Goal: Task Accomplishment & Management: Complete application form

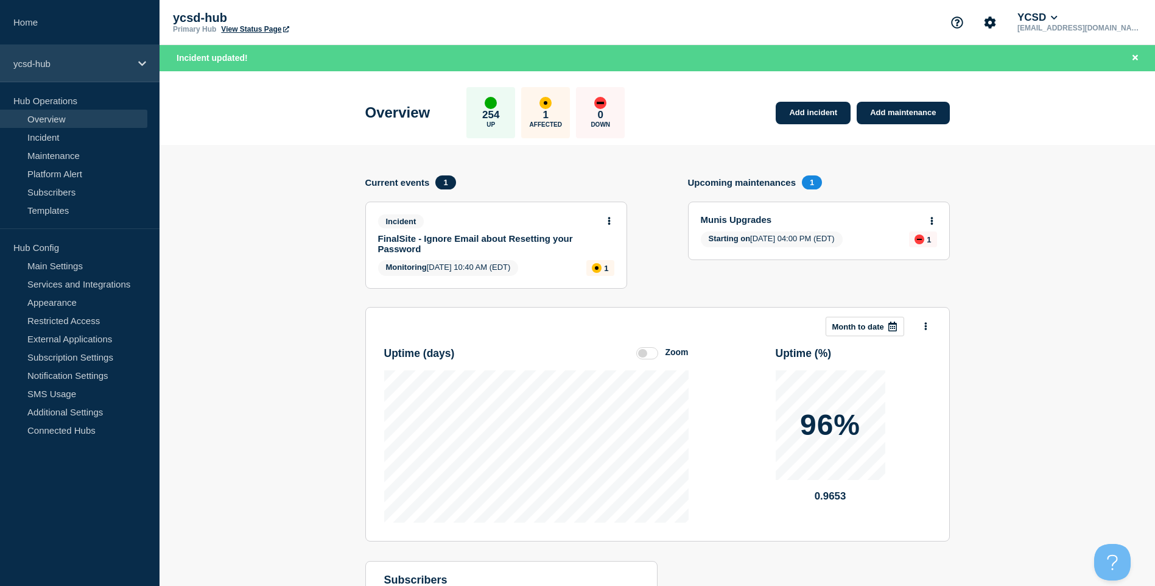
click at [74, 74] on div "ycsd-hub" at bounding box center [80, 63] width 160 height 37
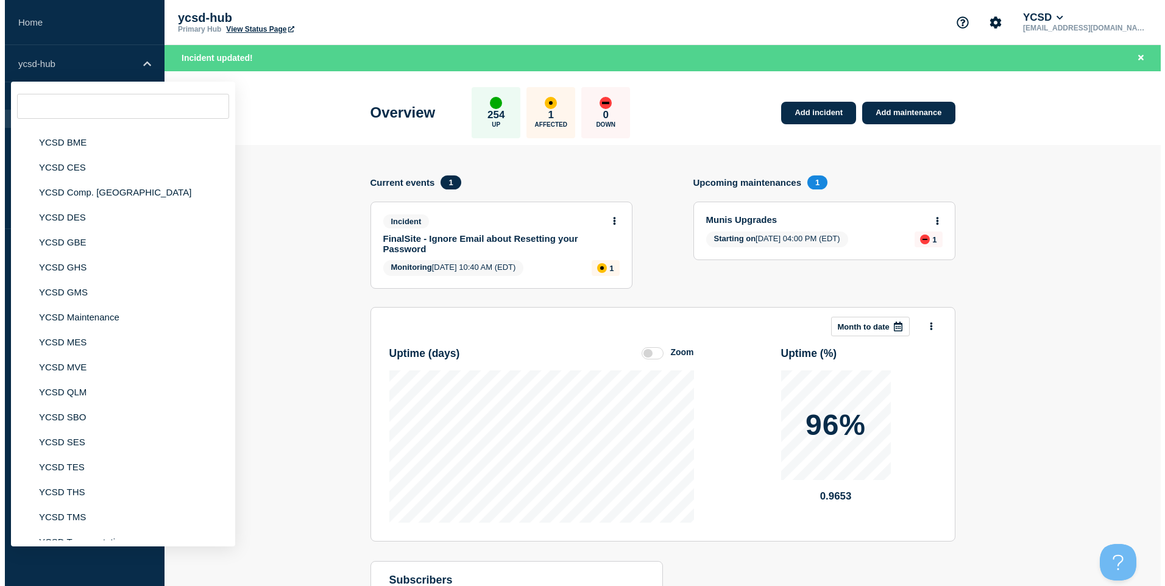
scroll to position [184, 0]
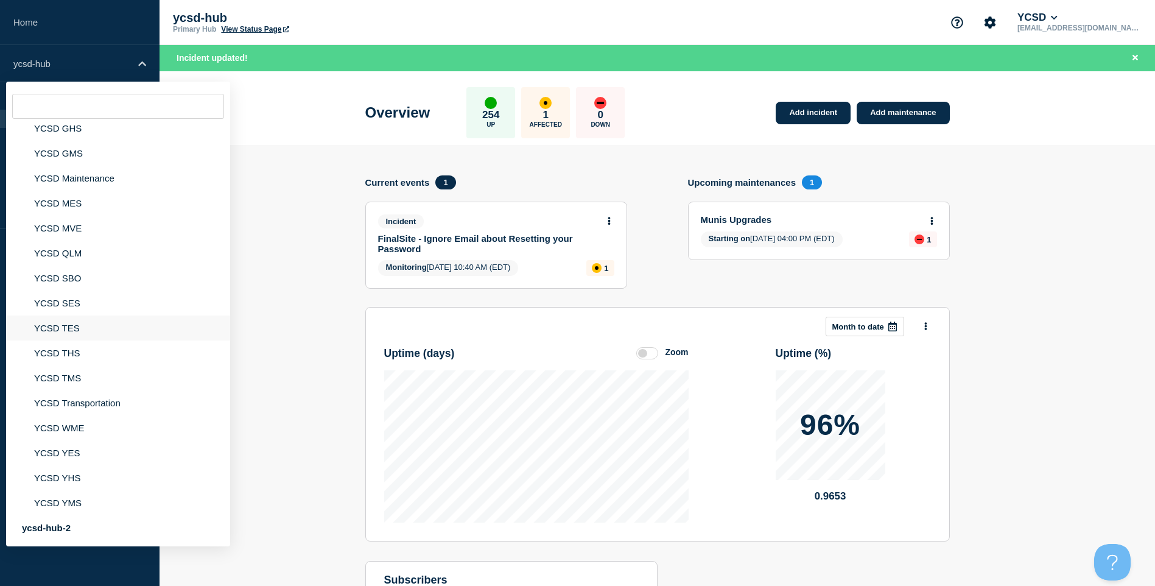
click at [118, 330] on li "YCSD TES" at bounding box center [118, 327] width 224 height 25
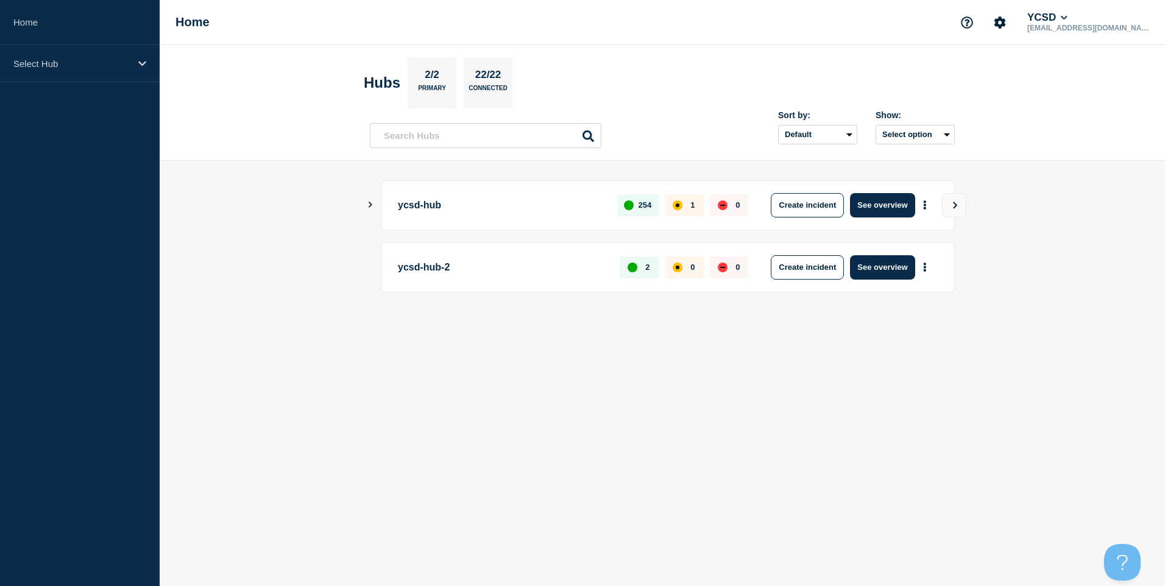
click at [358, 202] on main "ycsd-hub 254 1 0 Create incident See overview ycsd-hub-2 2 0 0 Create incident …" at bounding box center [662, 257] width 1005 height 192
click at [368, 202] on icon "Show Connected Hubs" at bounding box center [370, 205] width 8 height 6
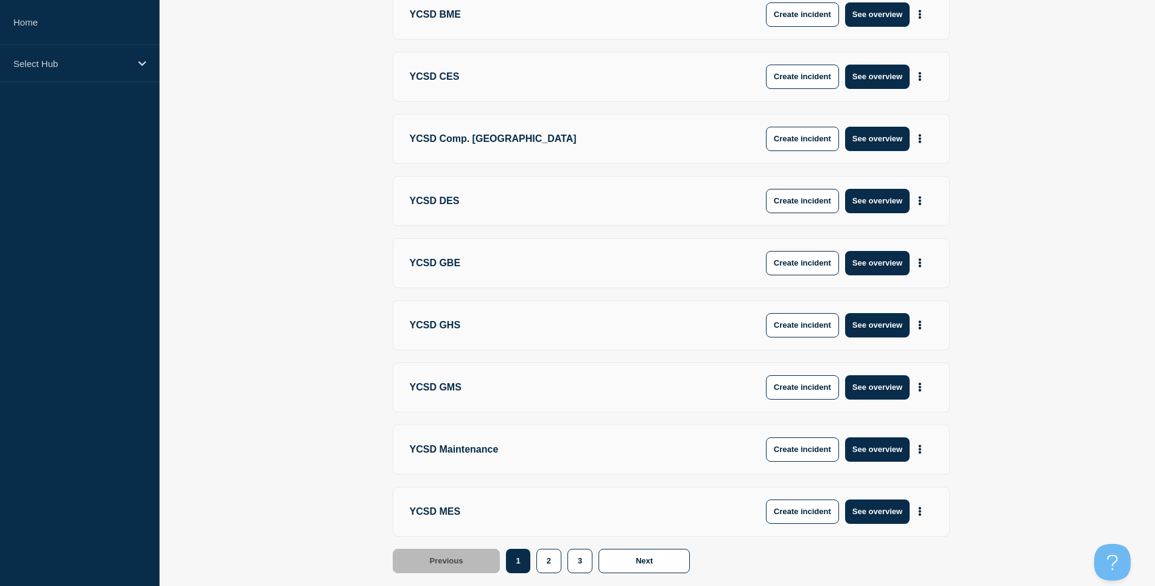
scroll to position [431, 0]
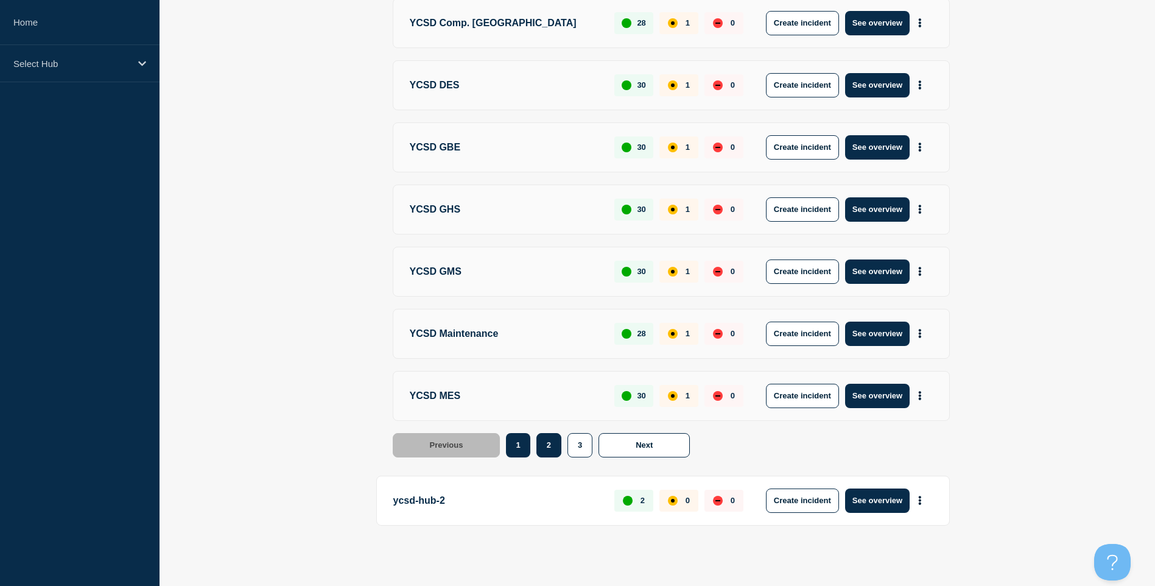
click at [554, 443] on button "2" at bounding box center [549, 445] width 25 height 24
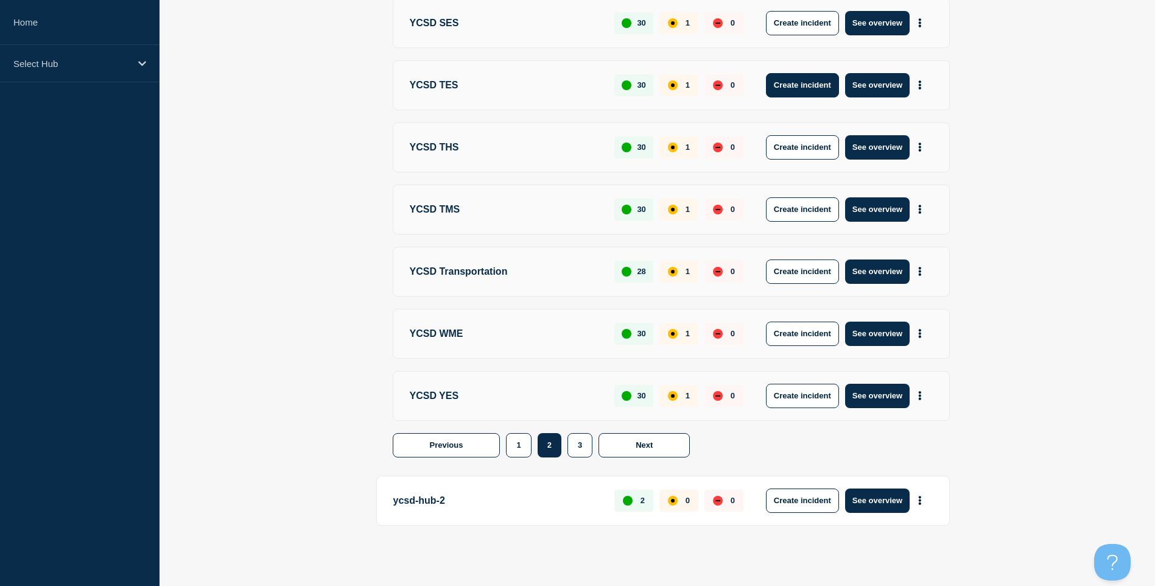
click at [802, 83] on button "Create incident" at bounding box center [802, 85] width 73 height 24
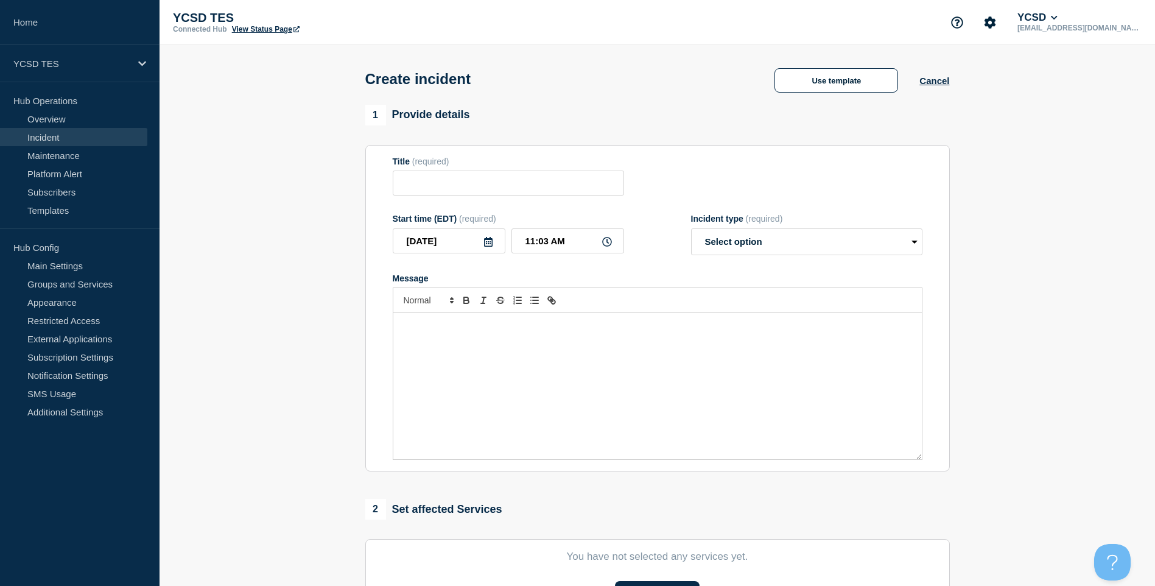
click at [479, 166] on div "Title (required)" at bounding box center [508, 162] width 231 height 10
click at [485, 176] on input "Title" at bounding box center [508, 183] width 231 height 25
type input "TES Printing Outage"
click at [521, 357] on div "Message" at bounding box center [657, 386] width 529 height 146
click at [737, 255] on select "Select option Investigating Identified Monitoring" at bounding box center [806, 241] width 231 height 27
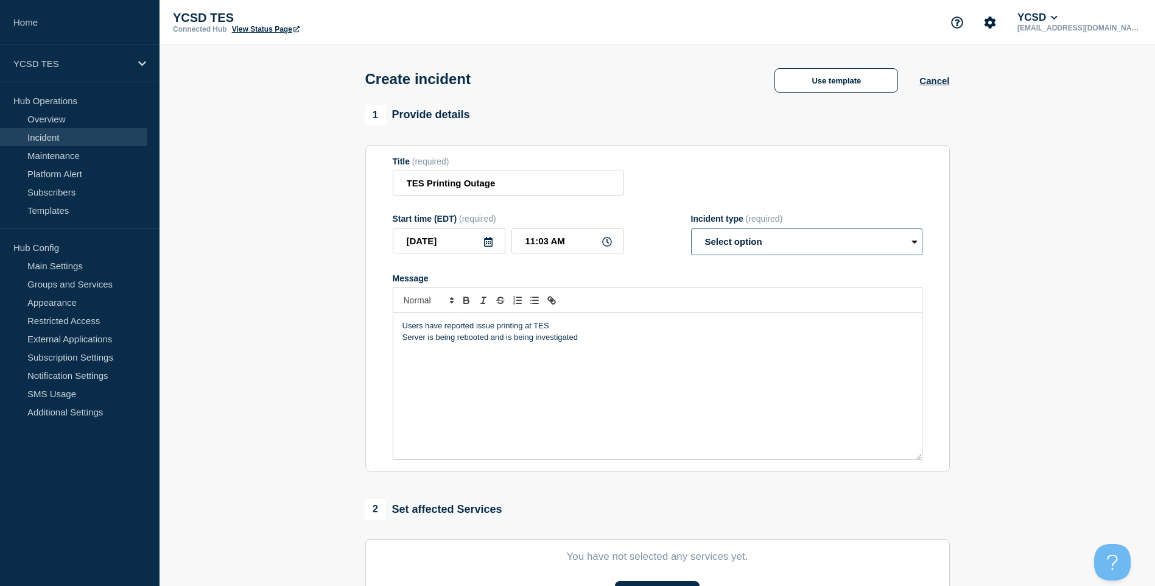
select select "investigating"
click at [691, 231] on select "Select option Investigating Identified Monitoring" at bounding box center [806, 241] width 231 height 27
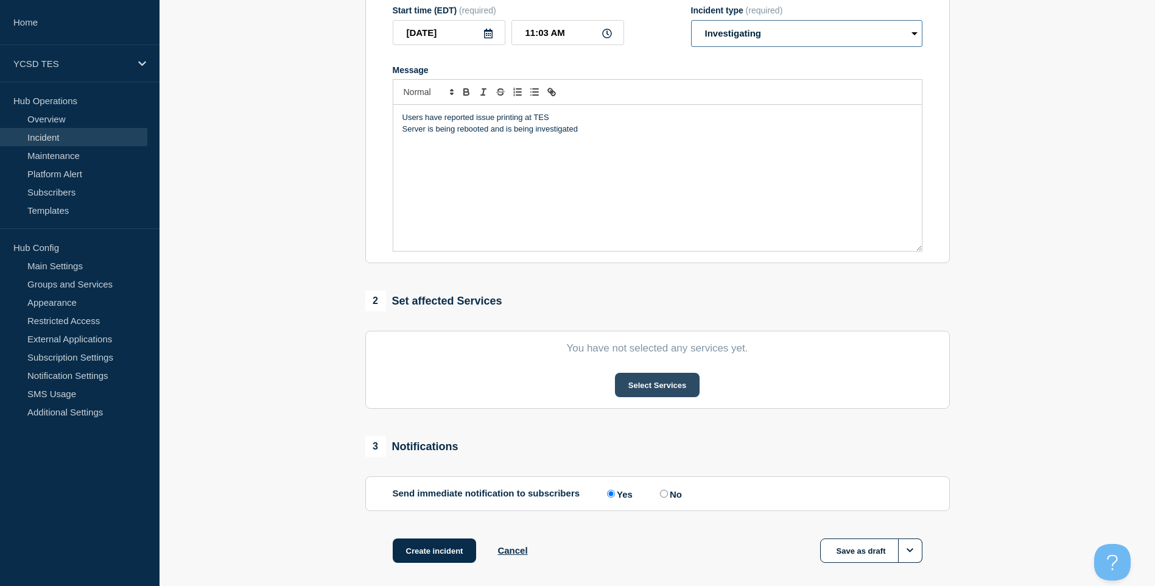
scroll to position [267, 0]
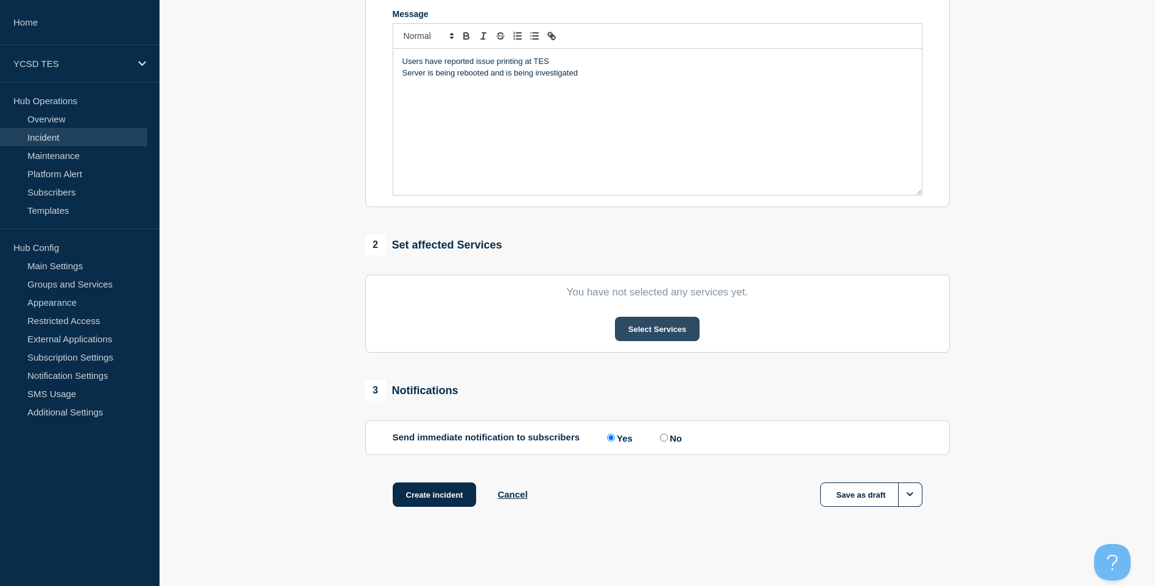
click at [664, 331] on button "Select Services" at bounding box center [657, 329] width 85 height 24
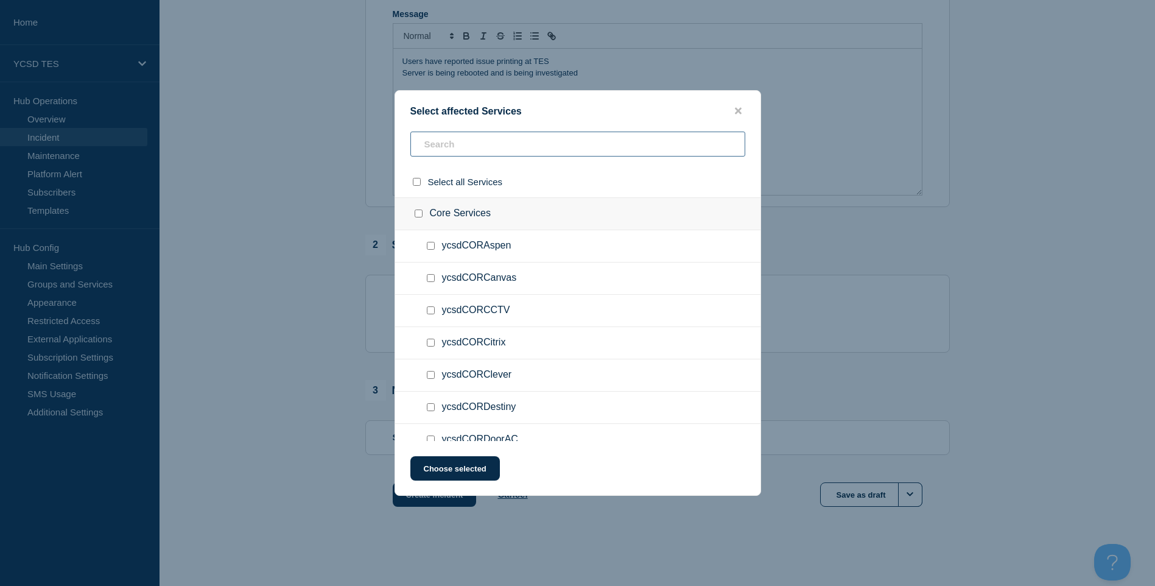
click at [584, 146] on input "text" at bounding box center [578, 144] width 335 height 25
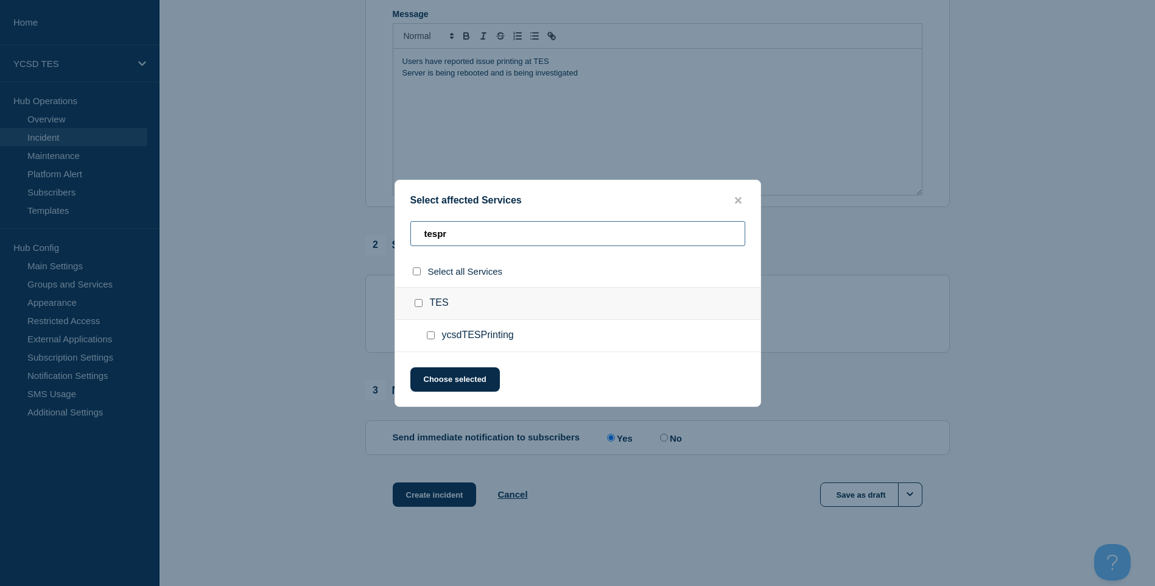
type input "tespr"
click at [428, 336] on input "ycsdTESPrinting checkbox" at bounding box center [431, 335] width 8 height 8
checkbox input "true"
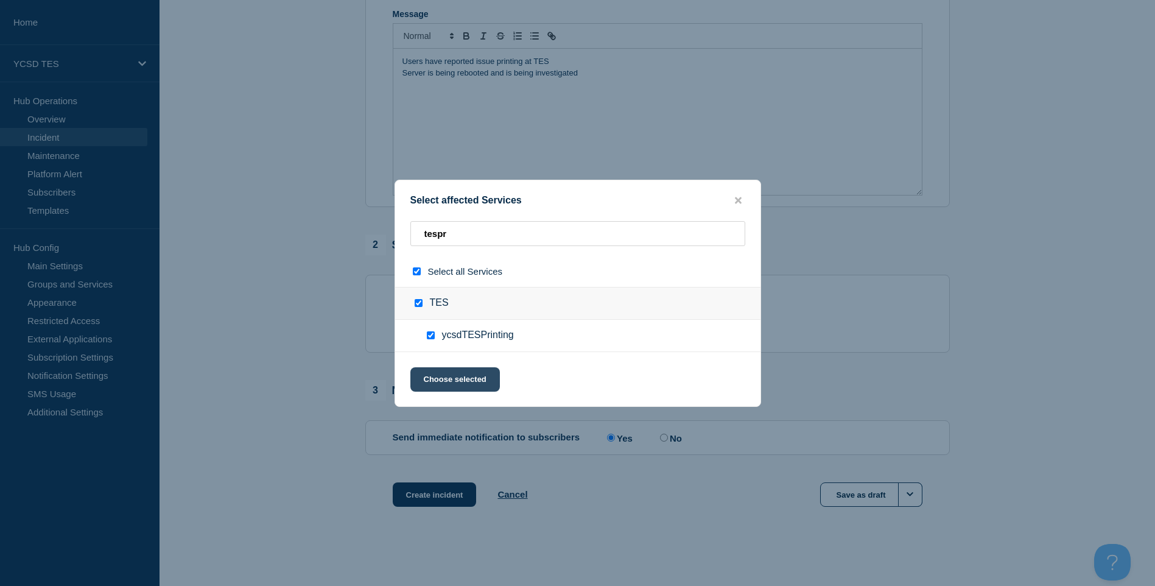
click at [445, 383] on button "Choose selected" at bounding box center [456, 379] width 90 height 24
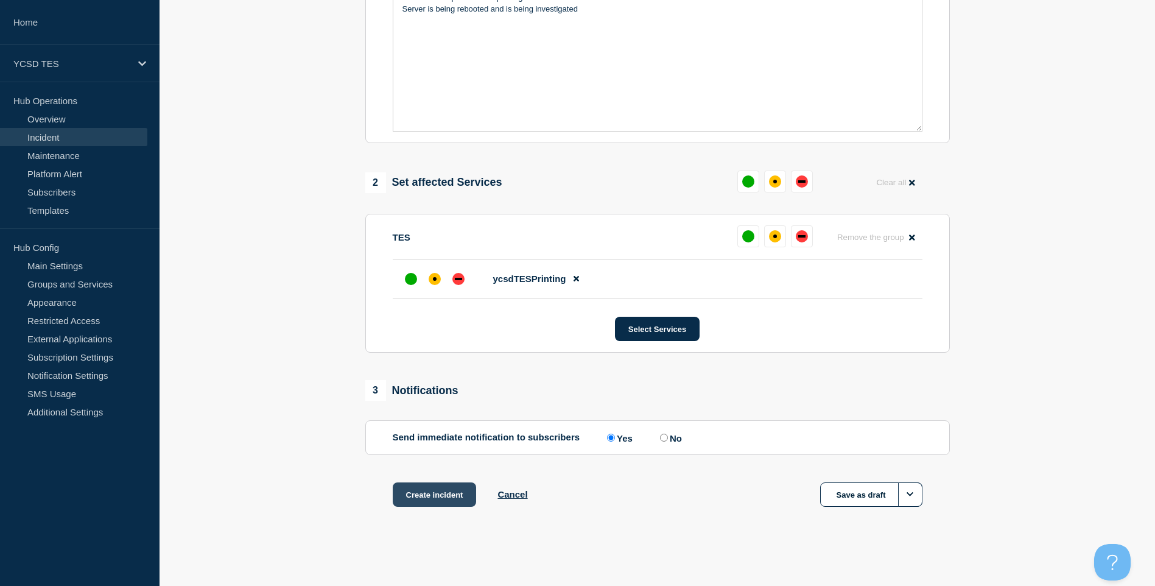
click at [435, 504] on button "Create incident" at bounding box center [435, 494] width 84 height 24
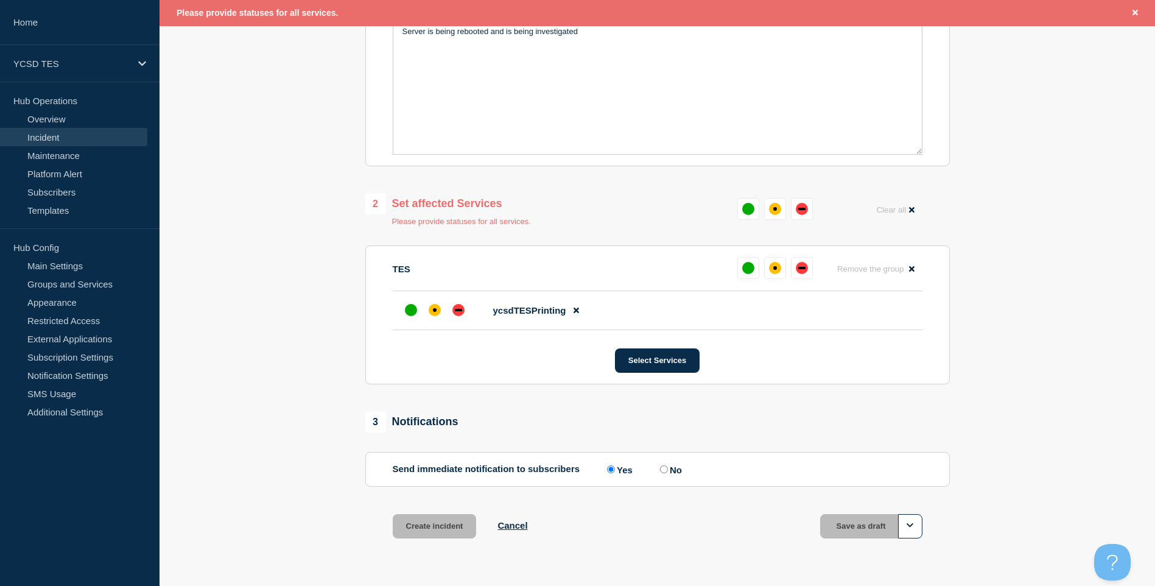
scroll to position [358, 0]
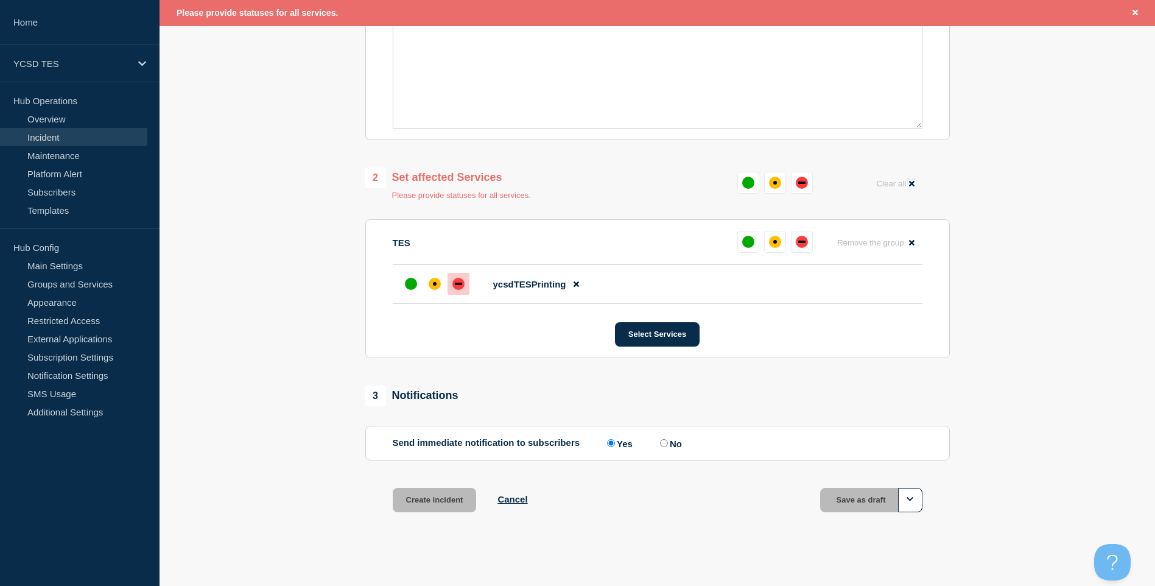
click at [460, 289] on div "down" at bounding box center [459, 284] width 12 height 12
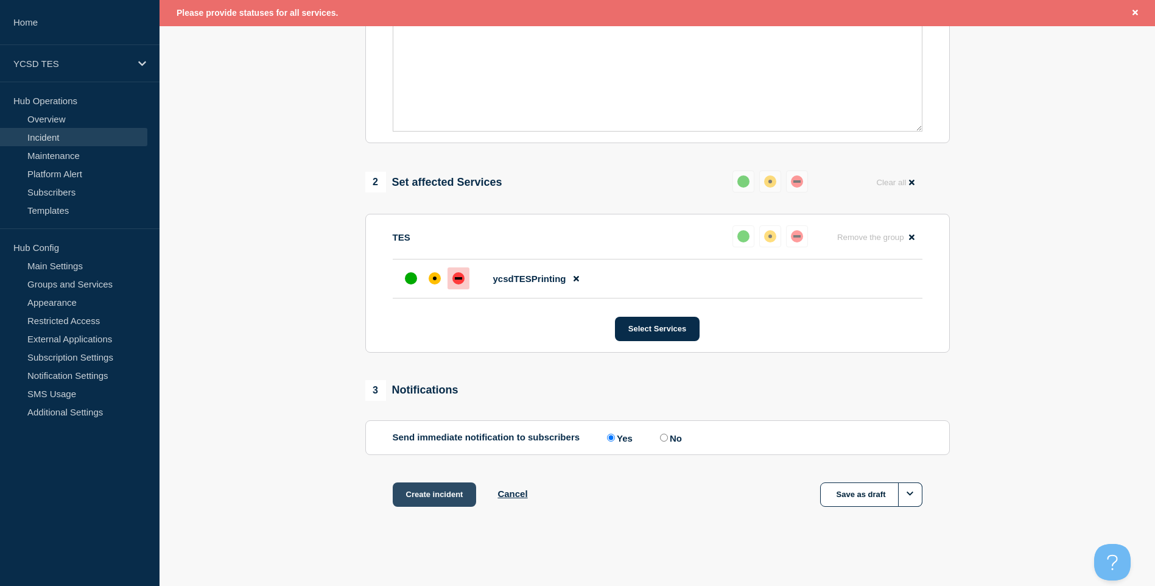
click at [442, 499] on button "Create incident" at bounding box center [435, 494] width 84 height 24
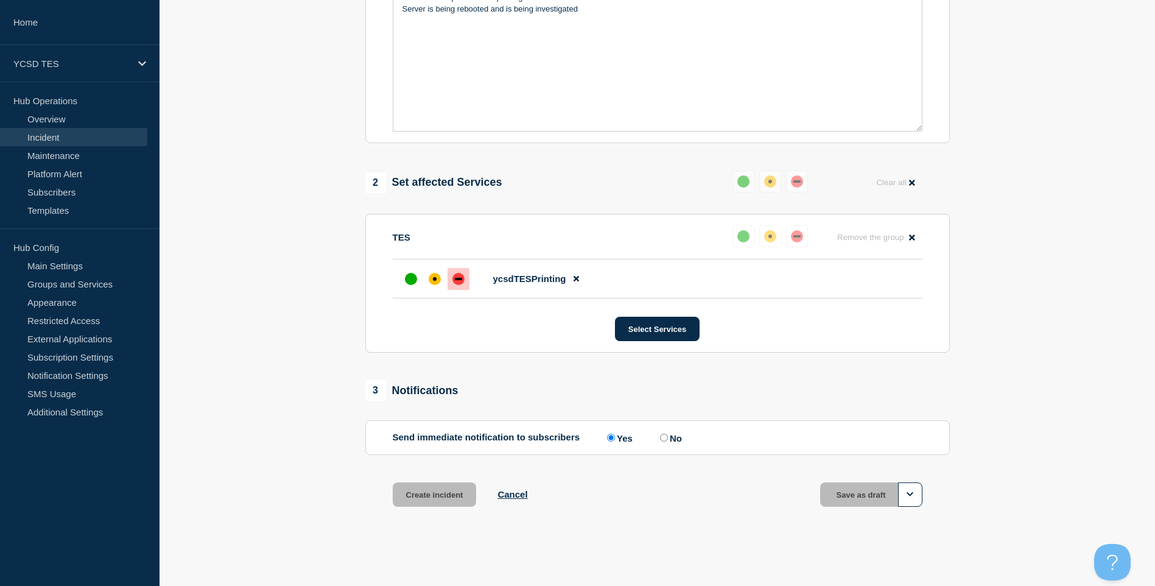
scroll to position [331, 0]
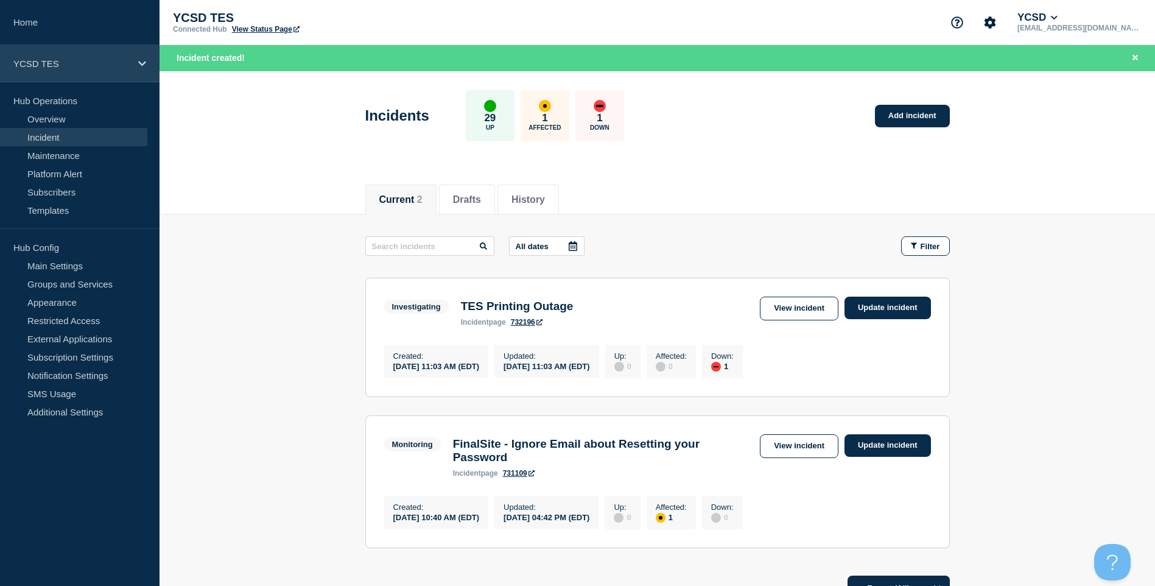
click at [121, 60] on p "YCSD TES" at bounding box center [71, 63] width 117 height 10
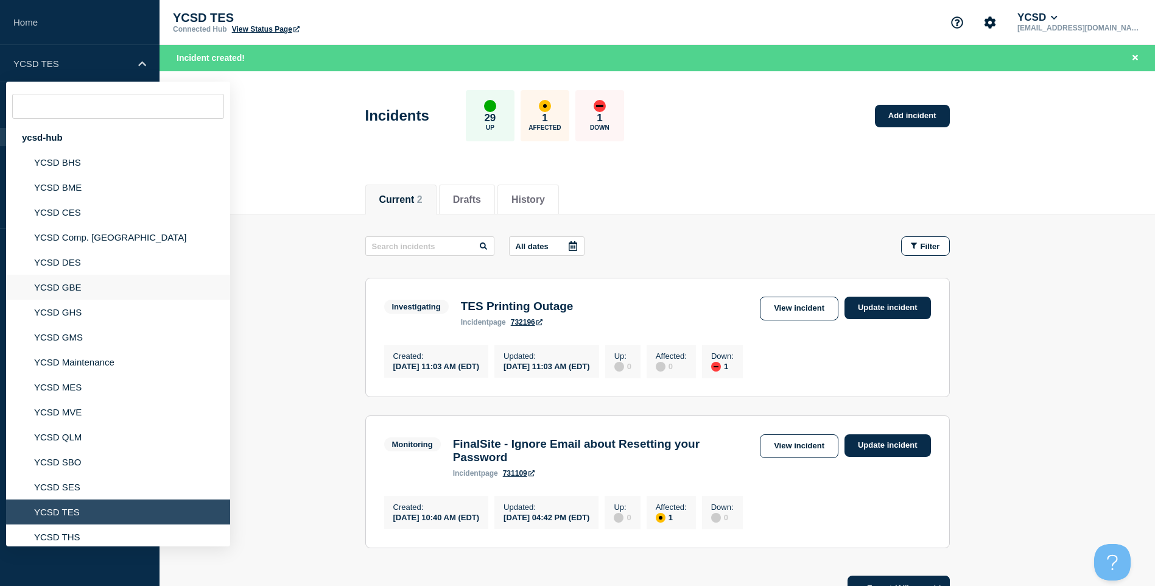
click at [102, 290] on li "YCSD GBE" at bounding box center [118, 287] width 224 height 25
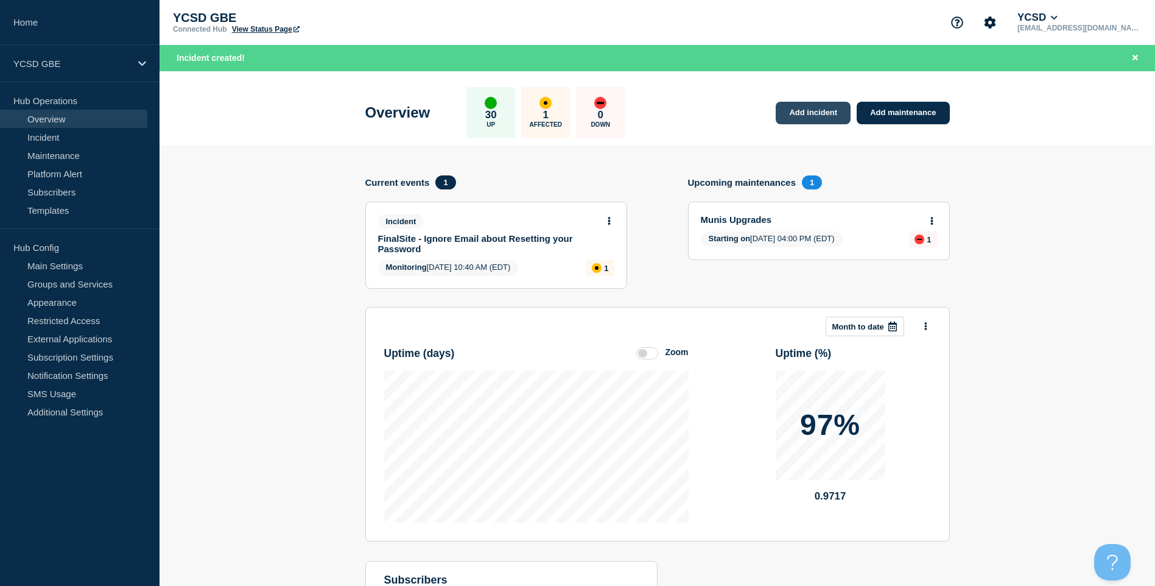
click at [789, 110] on link "Add incident" at bounding box center [813, 113] width 75 height 23
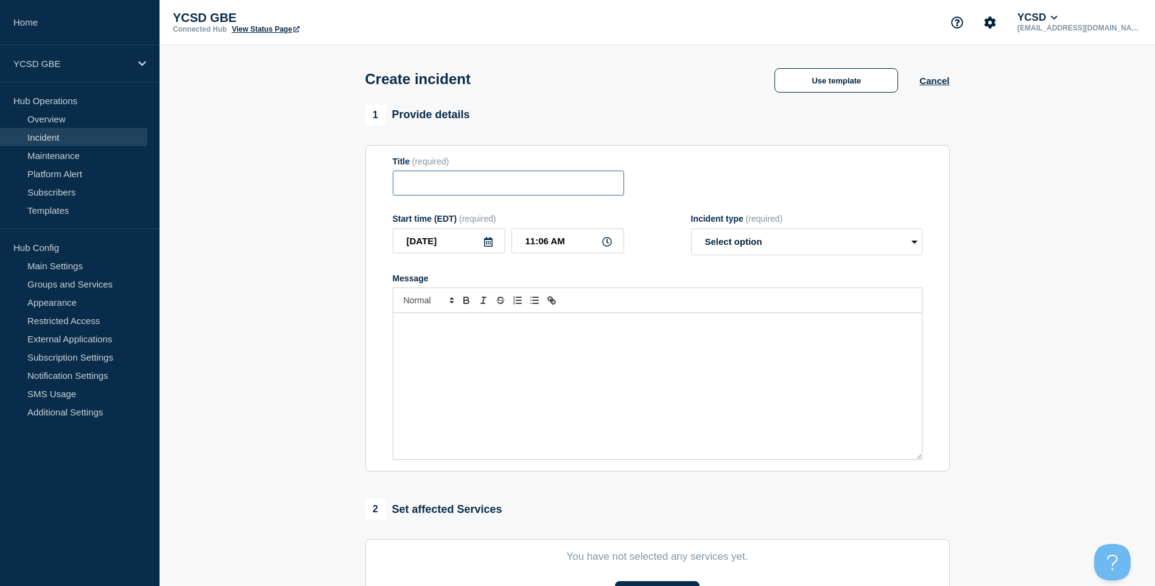
click at [510, 183] on input "Title" at bounding box center [508, 183] width 231 height 25
type input "GBE Printing outage"
click at [737, 245] on select "Select option Investigating Identified Monitoring" at bounding box center [806, 241] width 231 height 27
select select "investigating"
click at [691, 231] on select "Select option Investigating Identified Monitoring" at bounding box center [806, 241] width 231 height 27
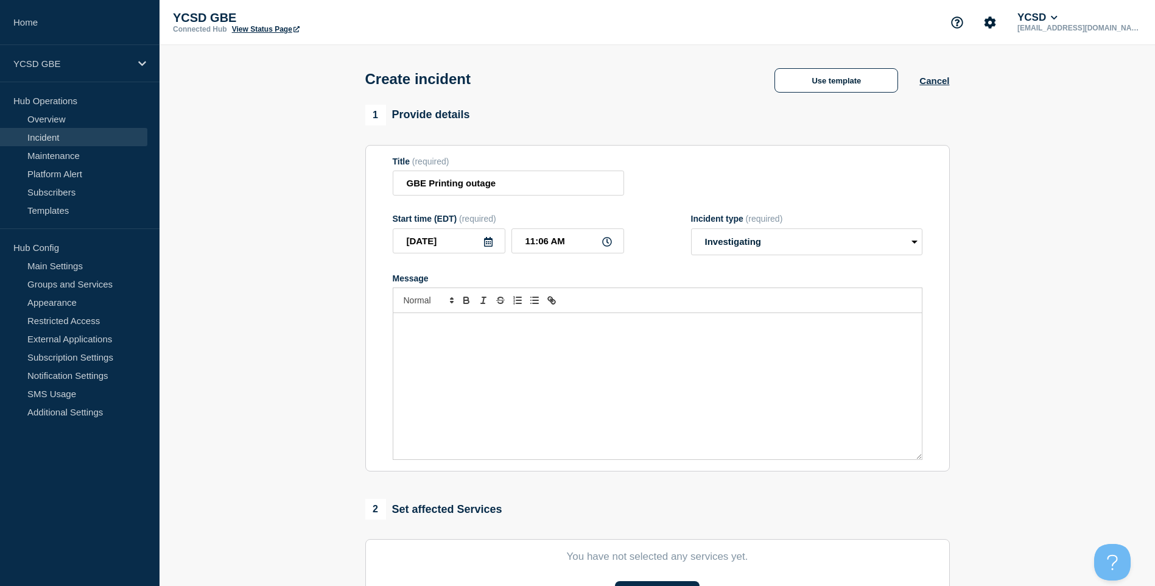
click at [686, 364] on div "Message" at bounding box center [657, 386] width 529 height 146
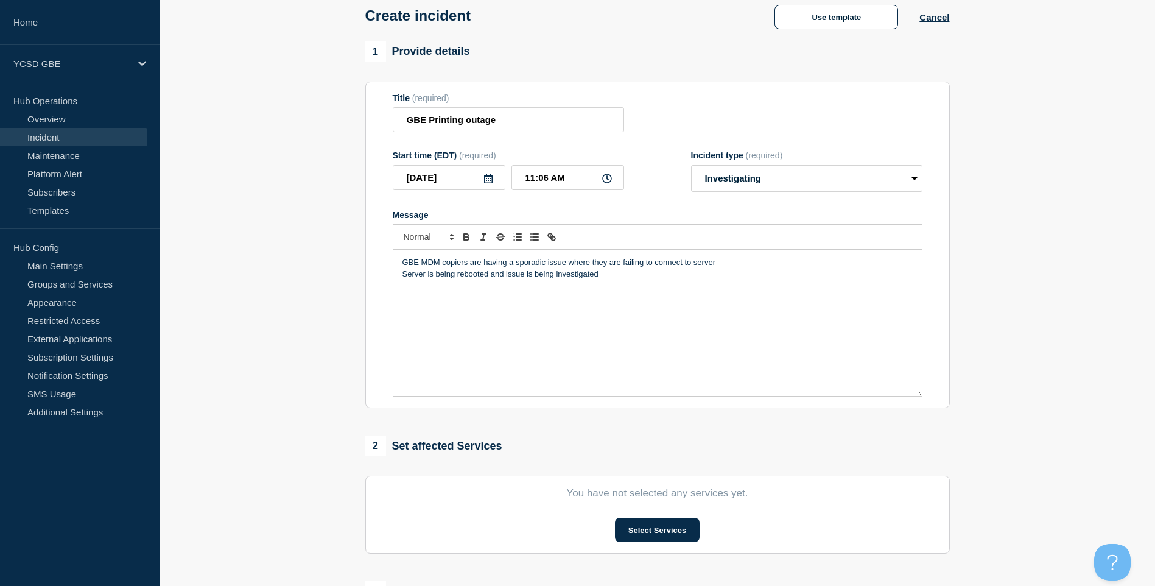
scroll to position [267, 0]
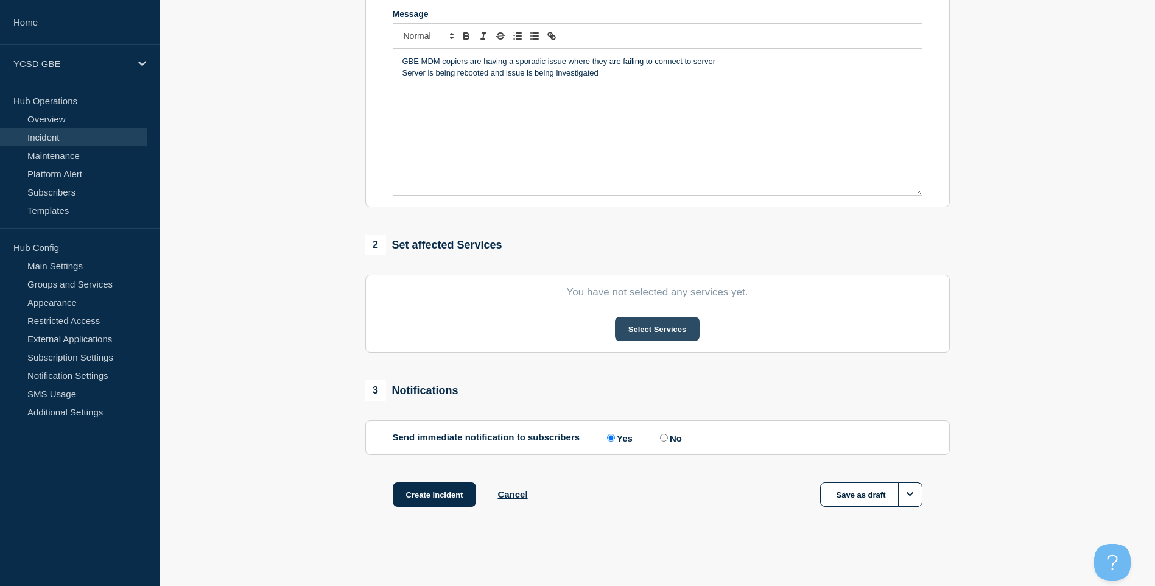
click at [694, 333] on button "Select Services" at bounding box center [657, 329] width 85 height 24
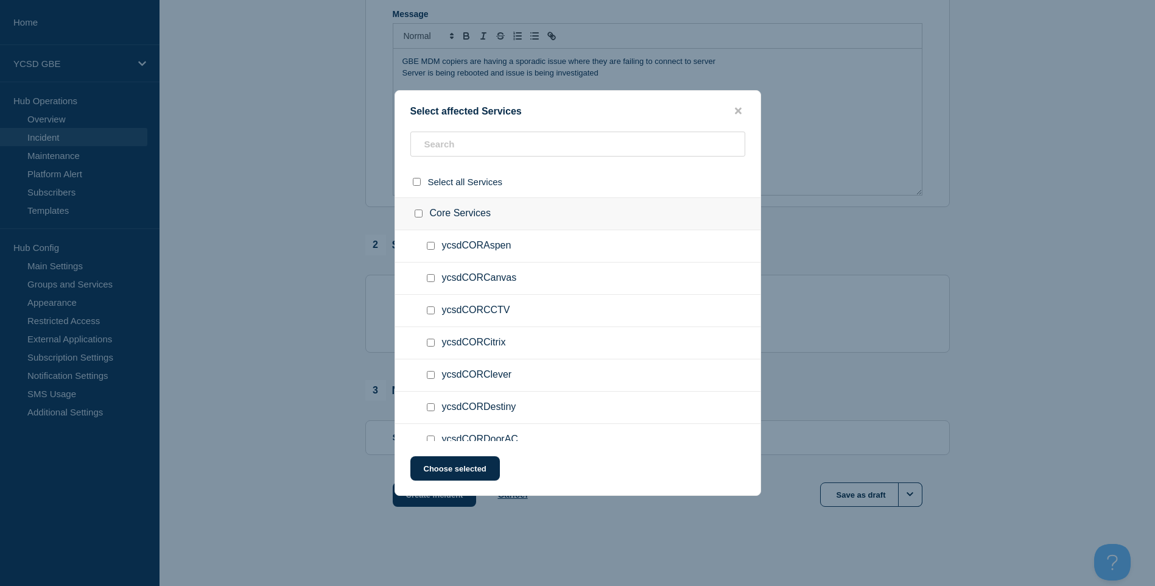
click at [557, 267] on ul "ycsdCORCanvas" at bounding box center [577, 279] width 365 height 32
click at [618, 158] on div at bounding box center [577, 149] width 365 height 35
click at [629, 139] on input "text" at bounding box center [578, 144] width 335 height 25
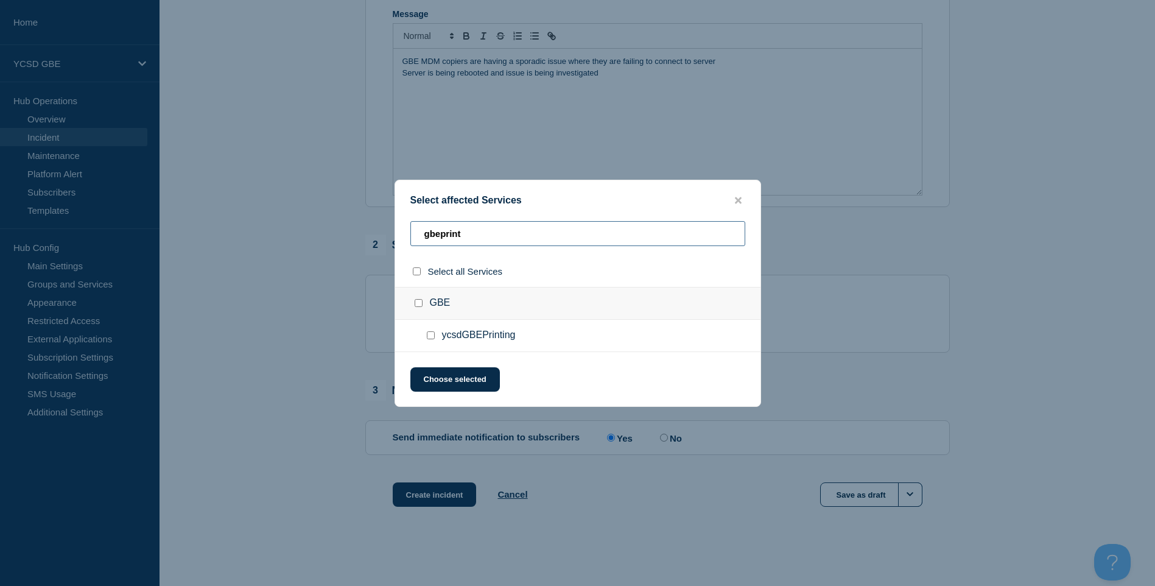
type input "gbeprint"
click at [437, 340] on div at bounding box center [434, 336] width 18 height 12
click at [429, 334] on input "ycsdGBEPrinting checkbox" at bounding box center [431, 335] width 8 height 8
checkbox input "true"
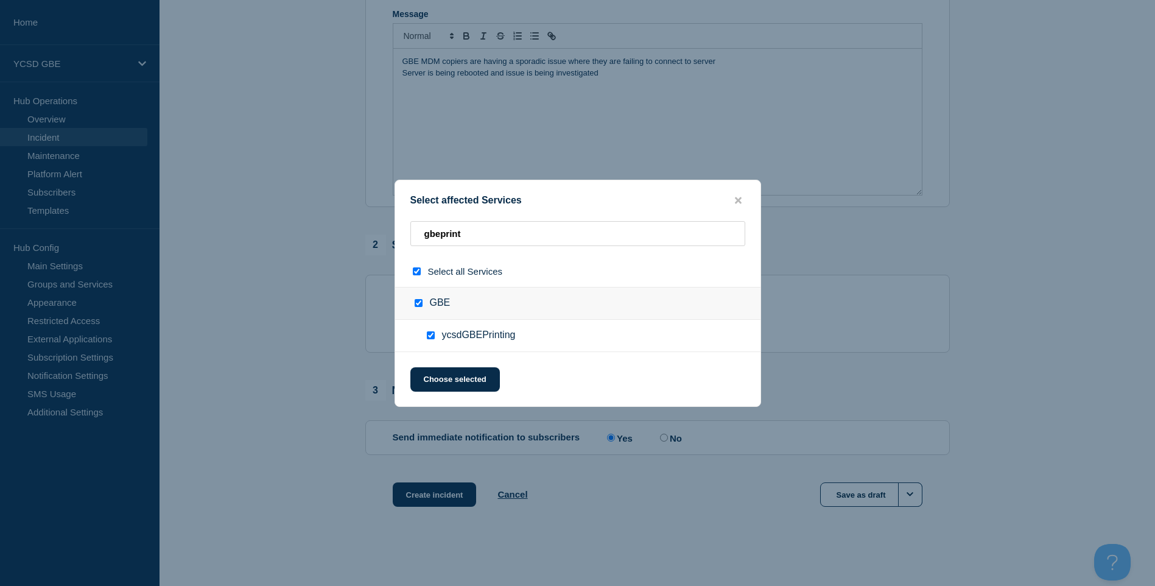
checkbox input "true"
click at [442, 378] on button "Choose selected" at bounding box center [456, 379] width 90 height 24
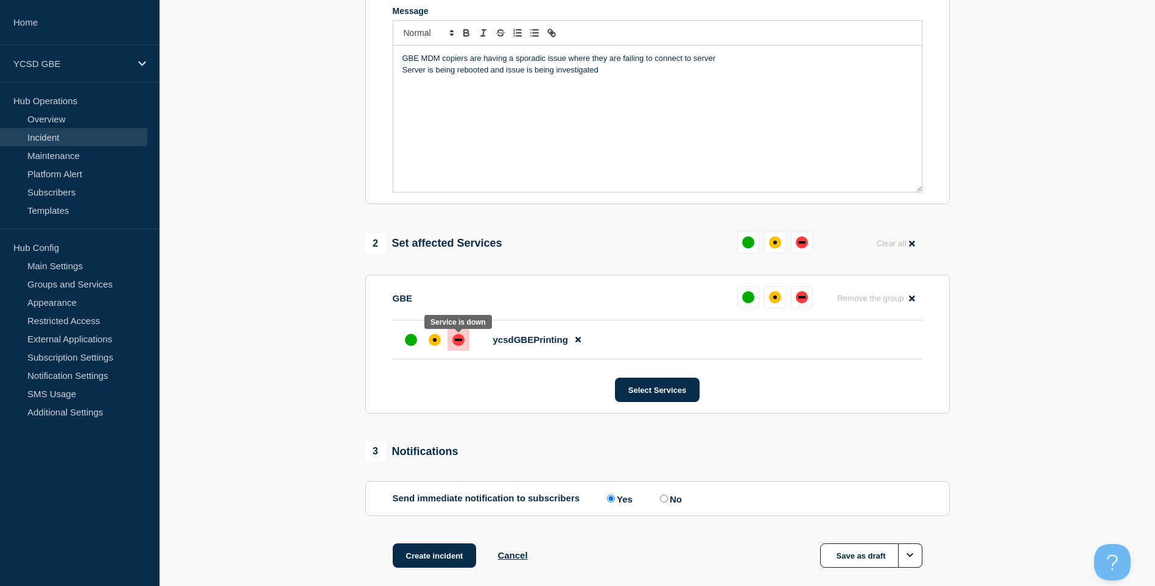
click at [459, 341] on div "down" at bounding box center [458, 340] width 7 height 2
click at [433, 343] on div "affected" at bounding box center [435, 340] width 12 height 12
click at [457, 340] on div "down" at bounding box center [459, 340] width 12 height 12
click at [654, 394] on button "Select Services" at bounding box center [657, 390] width 85 height 24
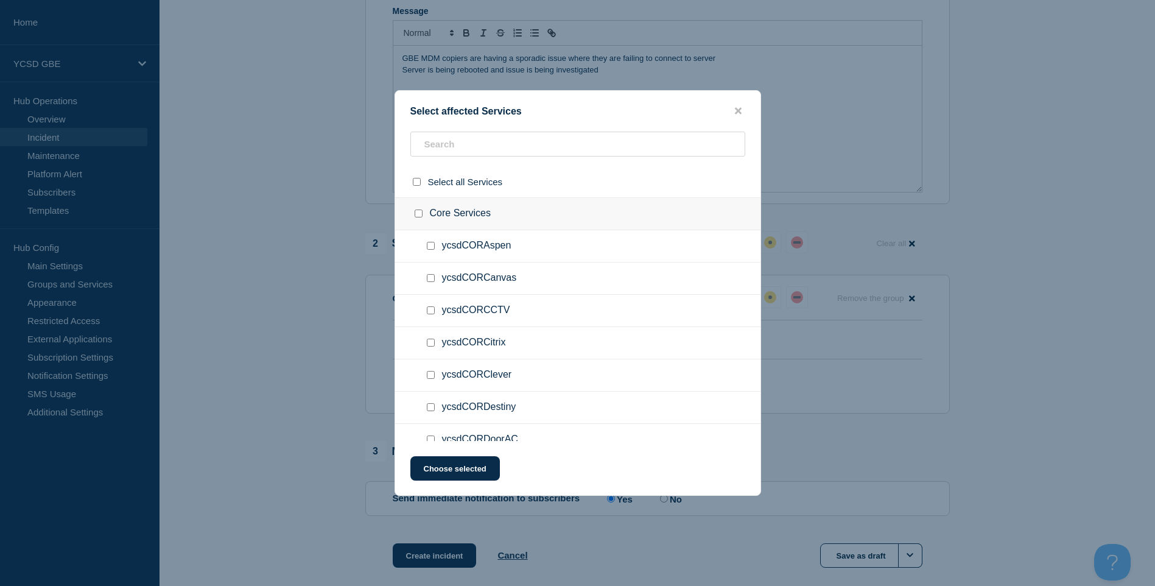
click at [731, 116] on button "close button" at bounding box center [738, 111] width 14 height 12
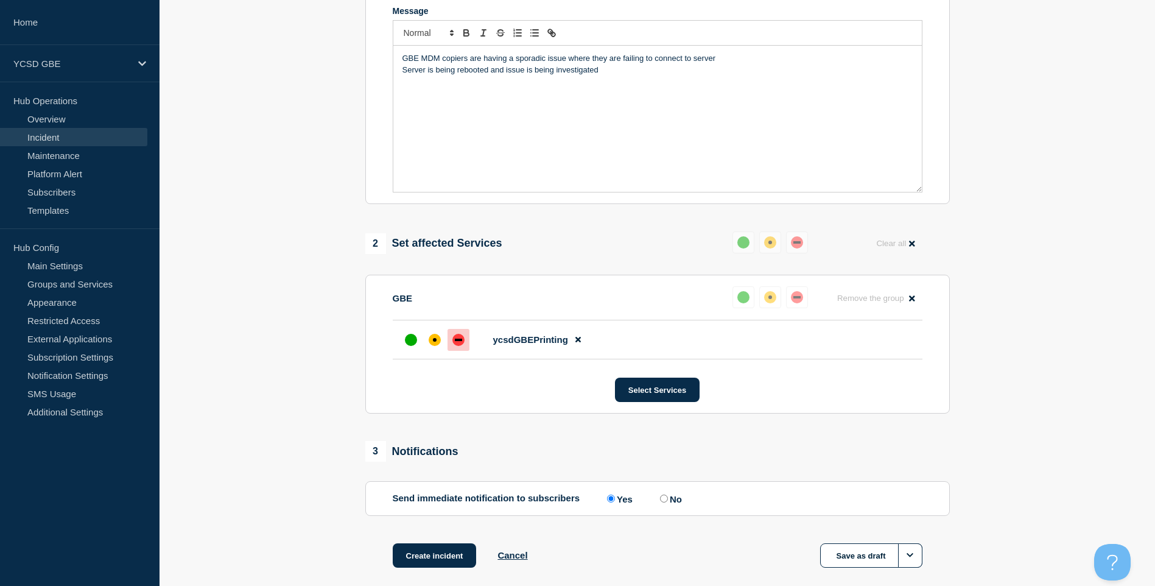
click at [418, 574] on div "Create incident Cancel Save as draft" at bounding box center [657, 570] width 585 height 55
click at [432, 563] on button "Create incident" at bounding box center [435, 555] width 84 height 24
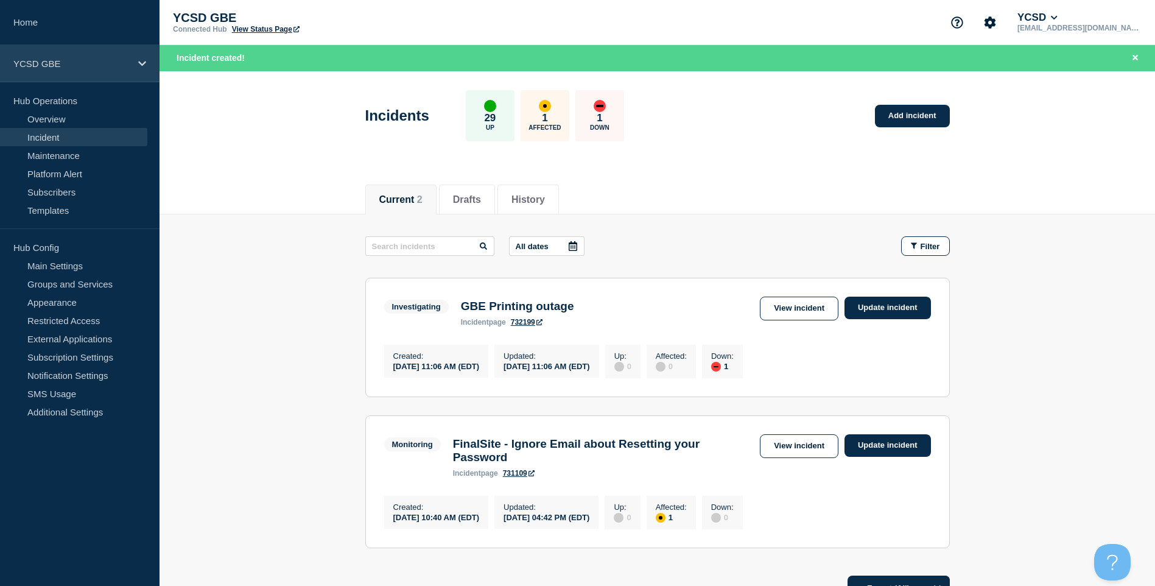
click at [116, 60] on p "YCSD GBE" at bounding box center [71, 63] width 117 height 10
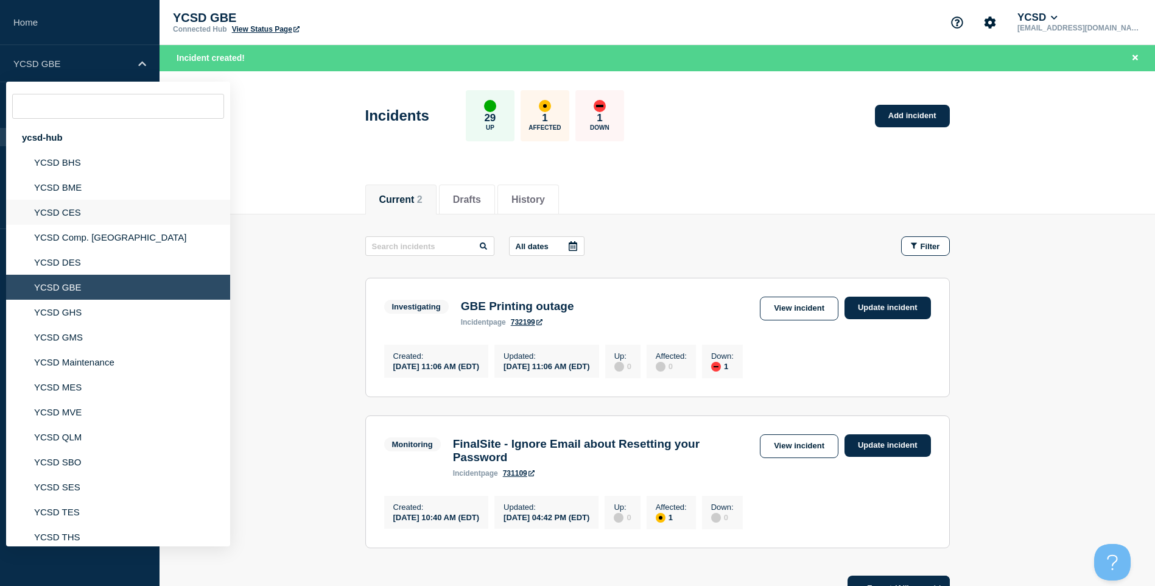
click at [97, 206] on li "YCSD CES" at bounding box center [118, 212] width 224 height 25
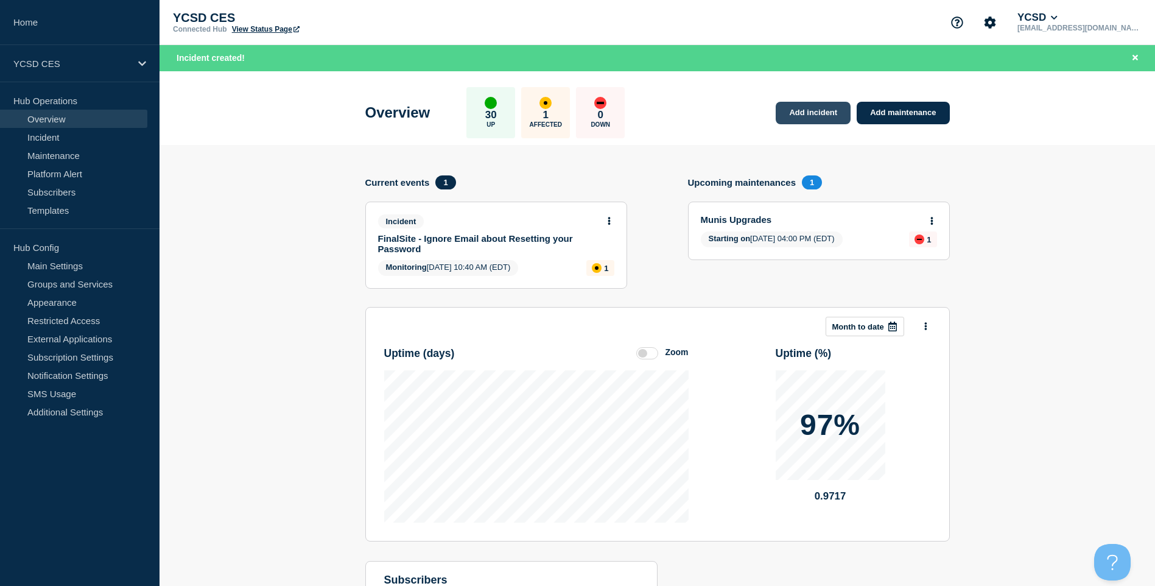
click at [814, 108] on link "Add incident" at bounding box center [813, 113] width 75 height 23
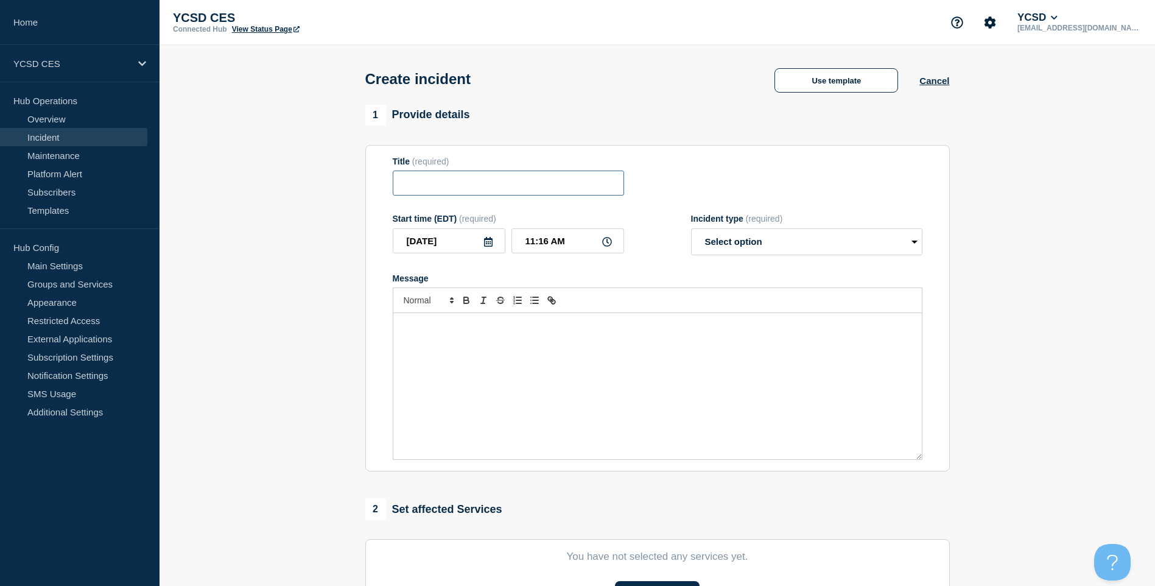
click at [461, 185] on input "Title" at bounding box center [508, 183] width 231 height 25
type input "CES Print Outage"
click at [773, 263] on form "Title (required) CES Print Outage Start time (EDT) (required) 2025-10-10 11:16 …" at bounding box center [658, 309] width 530 height 304
click at [778, 245] on select "Select option Investigating Identified Monitoring" at bounding box center [806, 241] width 231 height 27
select select "investigating"
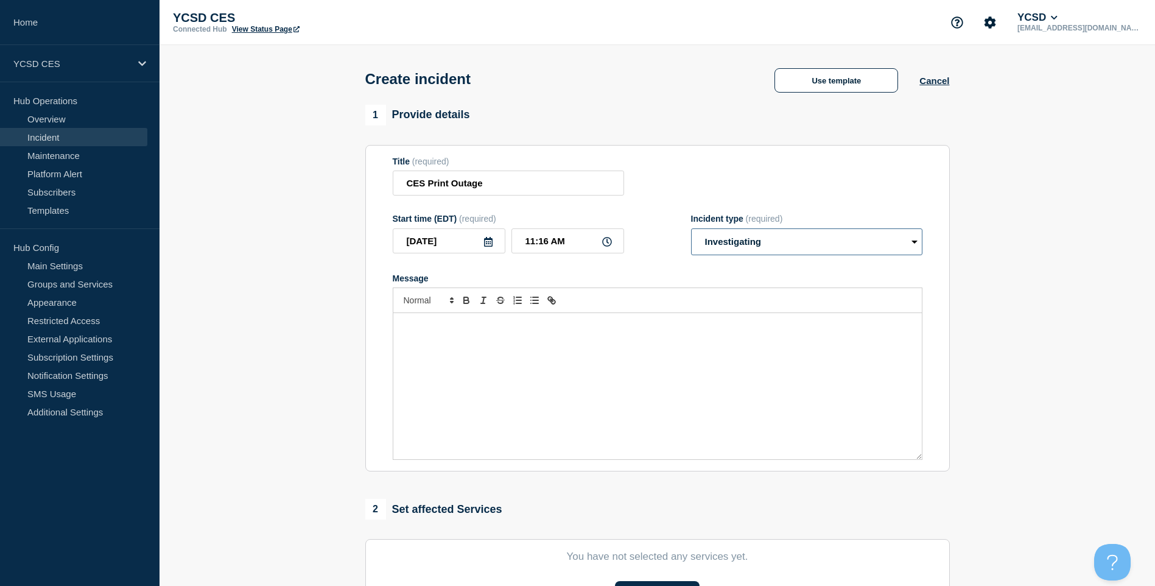
click at [691, 231] on select "Select option Investigating Identified Monitoring" at bounding box center [806, 241] width 231 height 27
click at [691, 362] on div "Message" at bounding box center [657, 386] width 529 height 146
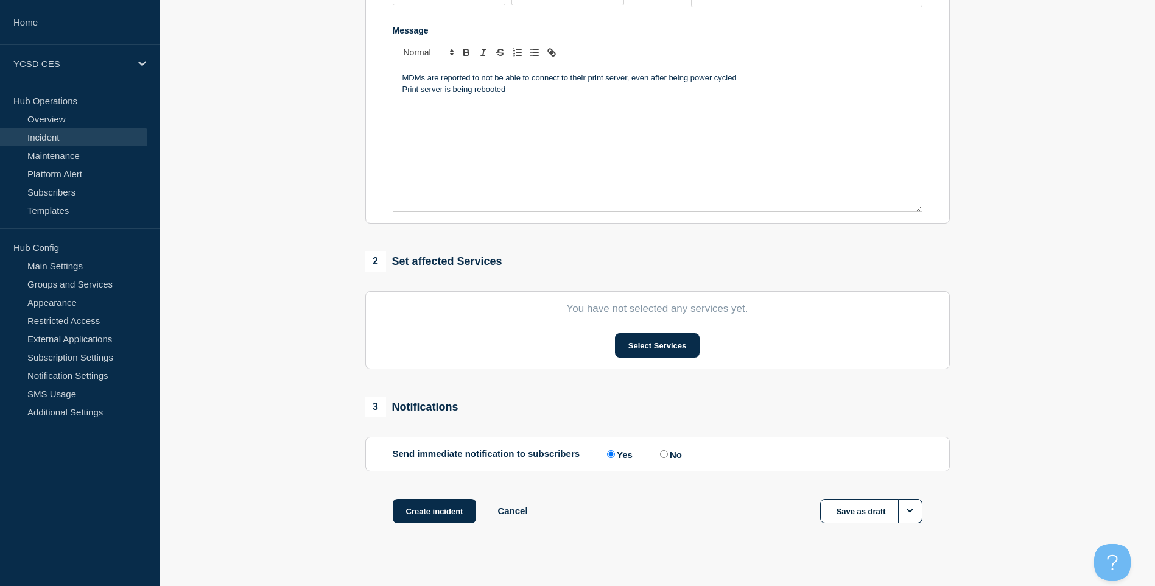
scroll to position [267, 0]
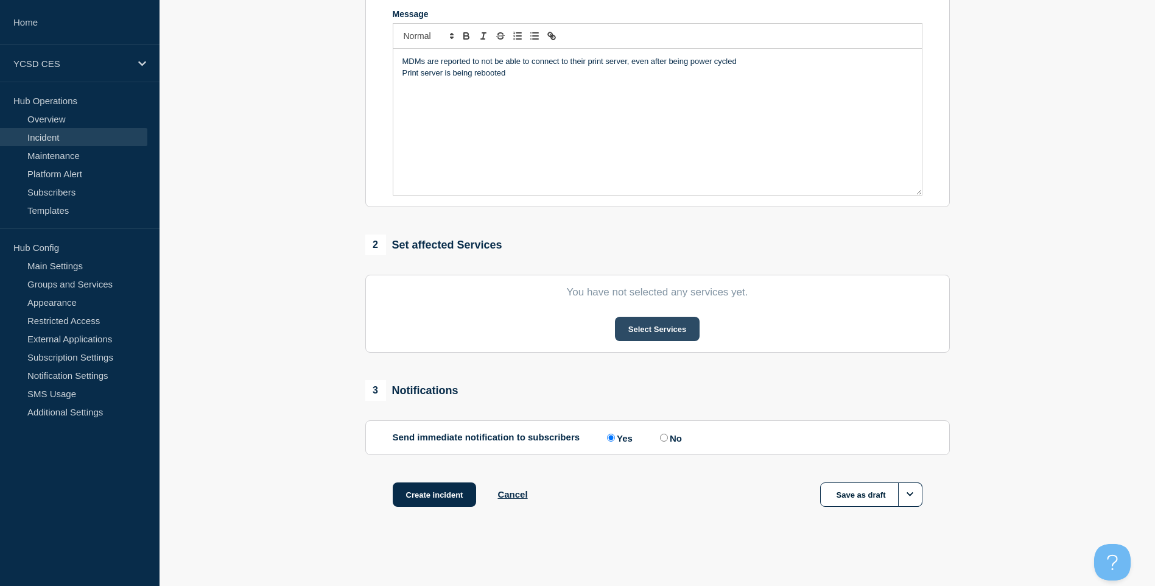
click at [665, 336] on button "Select Services" at bounding box center [657, 329] width 85 height 24
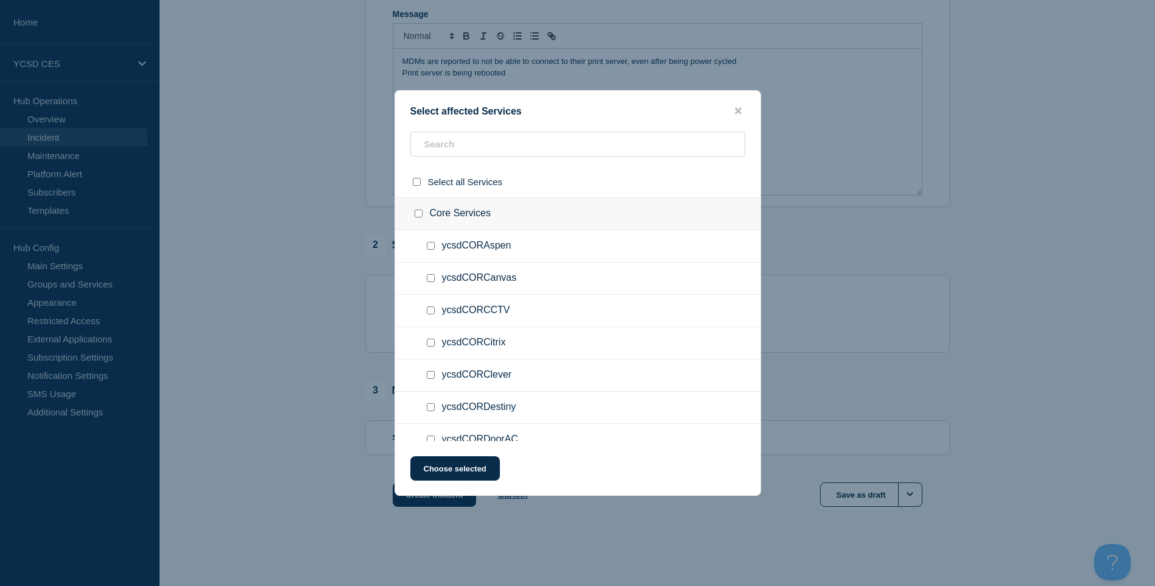
click at [512, 158] on div at bounding box center [577, 149] width 365 height 35
click at [520, 150] on input "text" at bounding box center [578, 144] width 335 height 25
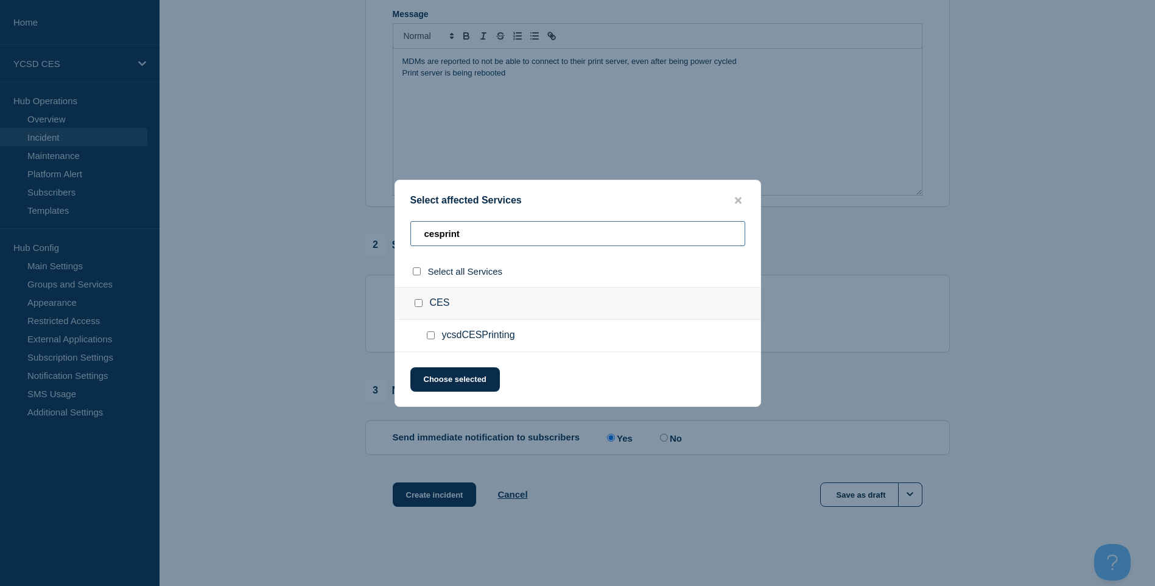
type input "cesprint"
click at [432, 333] on input "ycsdCESPrinting checkbox" at bounding box center [431, 335] width 8 height 8
checkbox input "true"
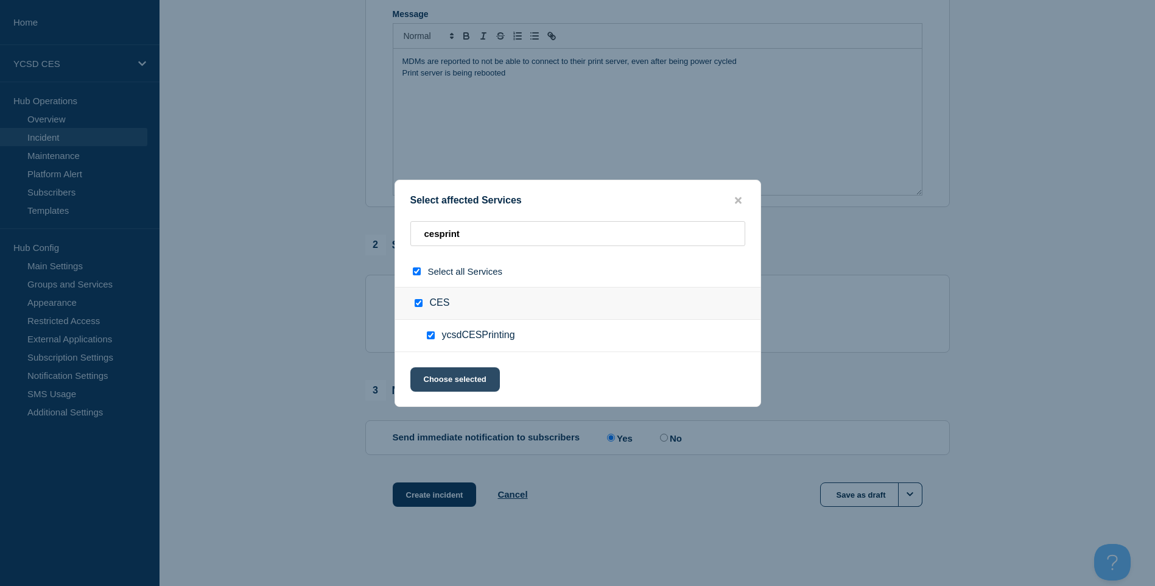
click at [445, 384] on button "Choose selected" at bounding box center [456, 379] width 90 height 24
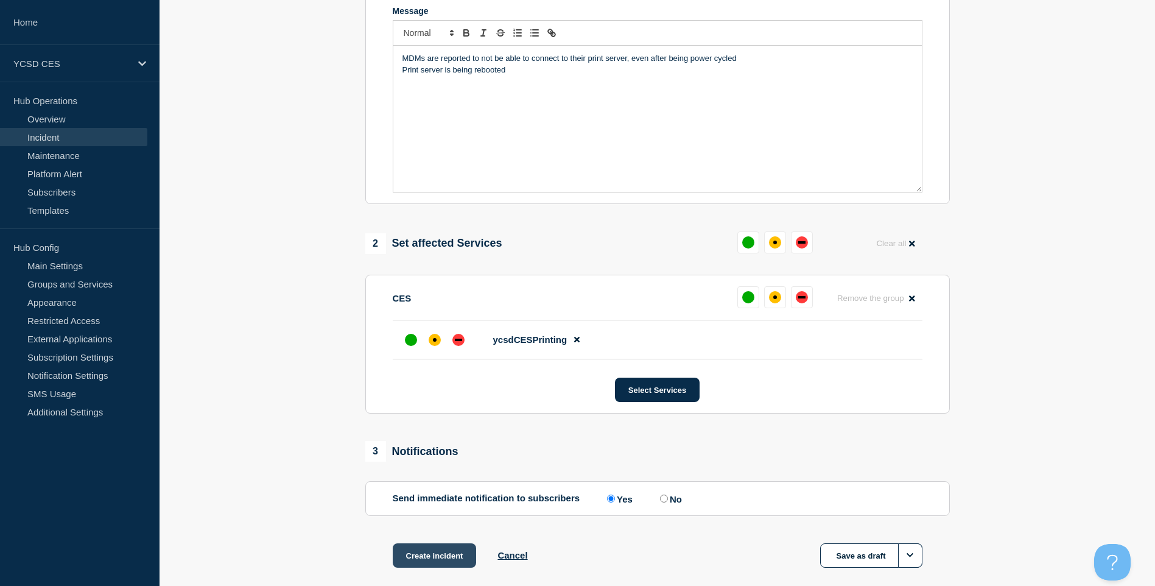
click at [453, 555] on button "Create incident" at bounding box center [435, 555] width 84 height 24
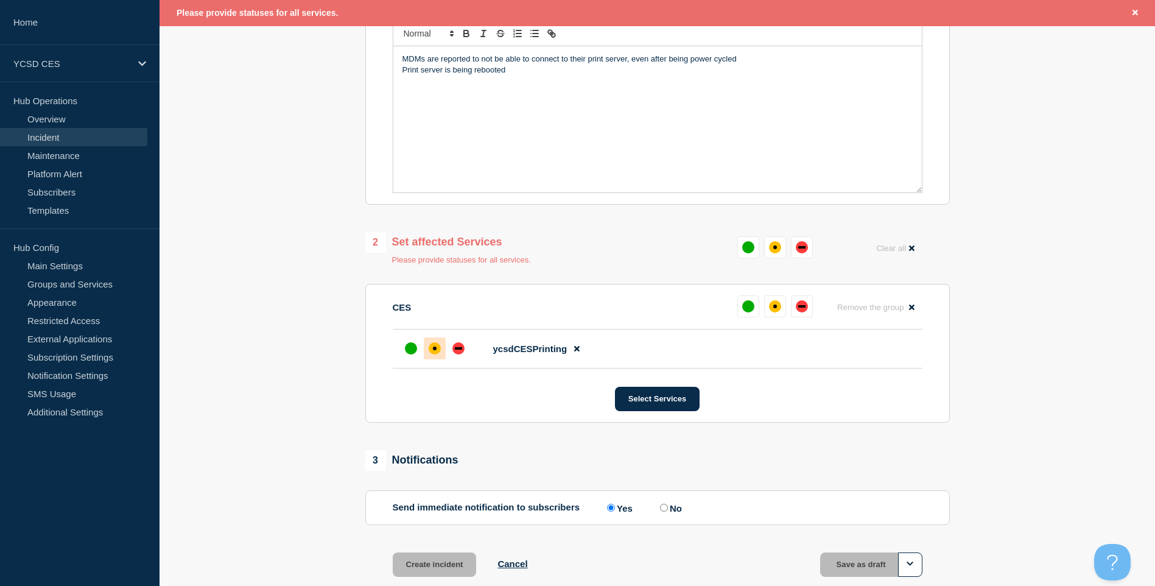
drag, startPoint x: 446, startPoint y: 349, endPoint x: 434, endPoint y: 349, distance: 12.8
click at [434, 349] on div at bounding box center [434, 348] width 69 height 22
click at [451, 349] on div at bounding box center [459, 348] width 22 height 22
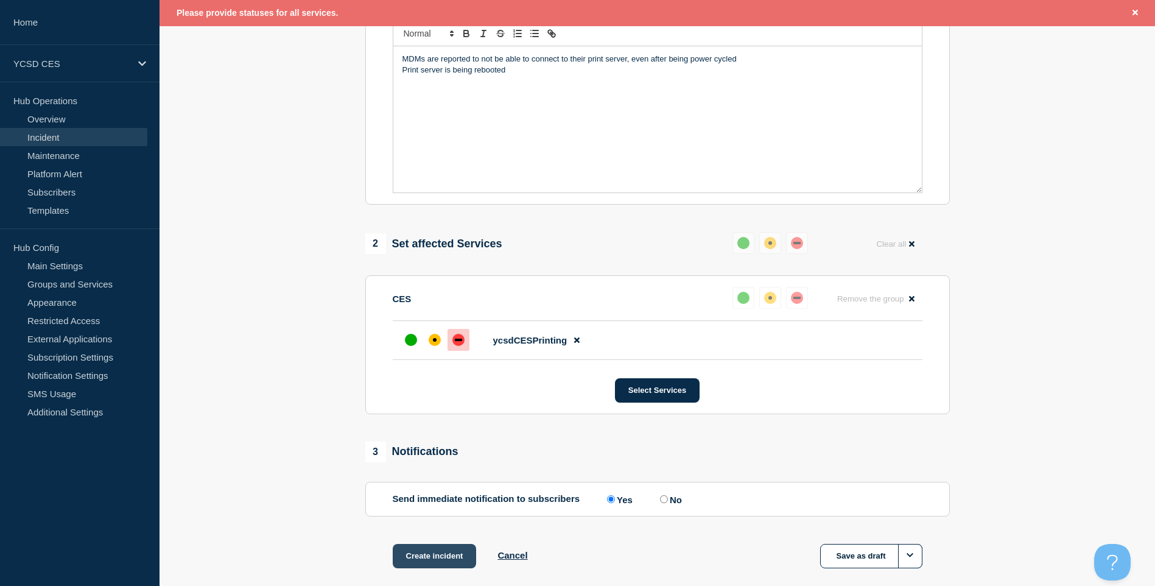
click at [437, 564] on button "Create incident" at bounding box center [435, 556] width 84 height 24
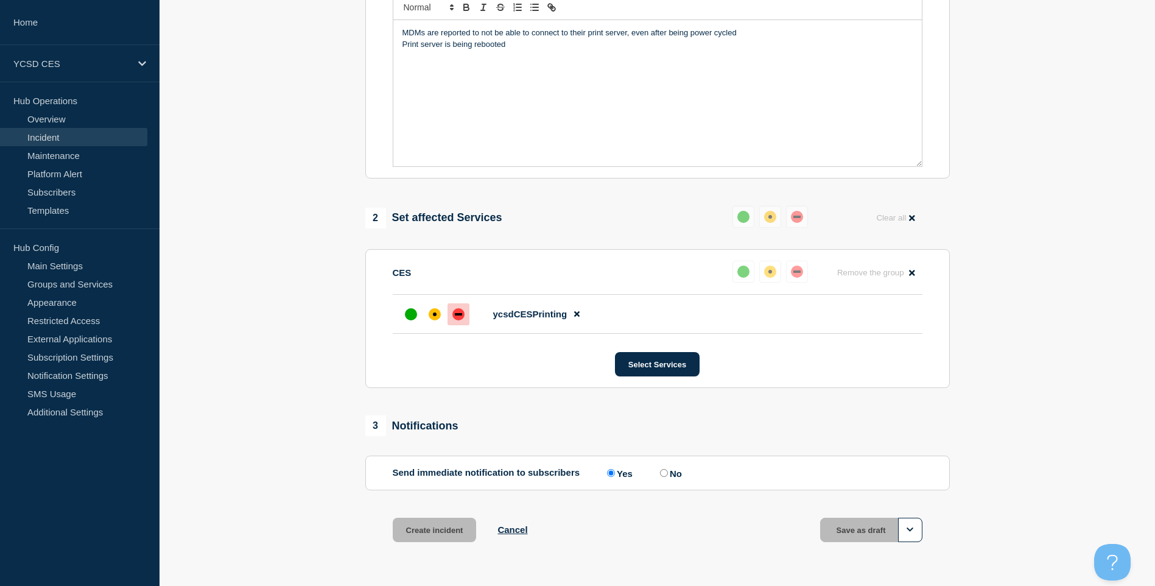
scroll to position [267, 0]
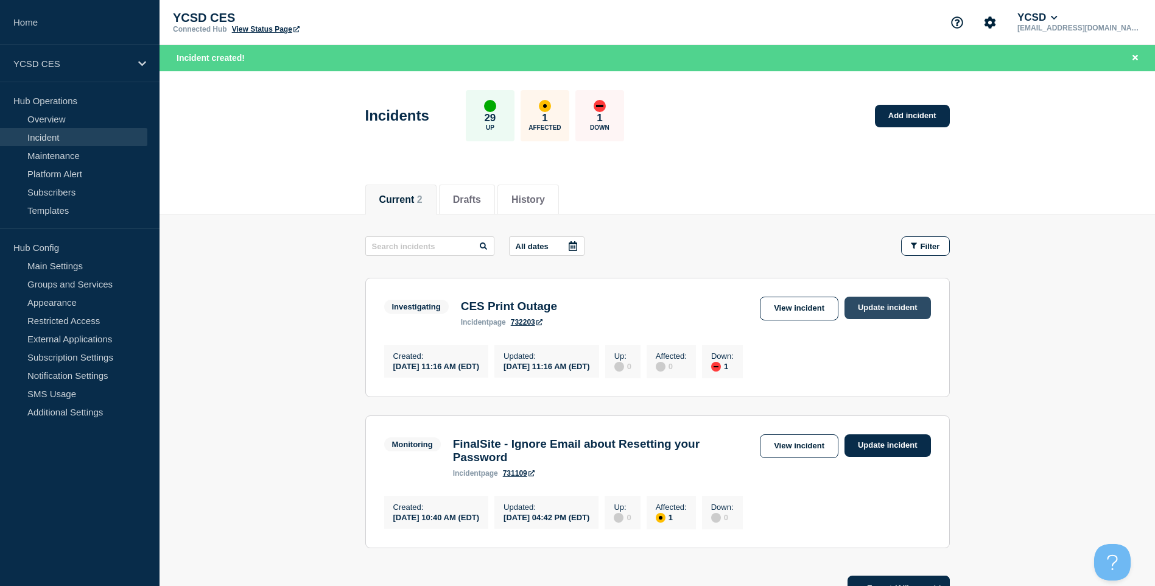
click at [881, 317] on link "Update incident" at bounding box center [888, 308] width 86 height 23
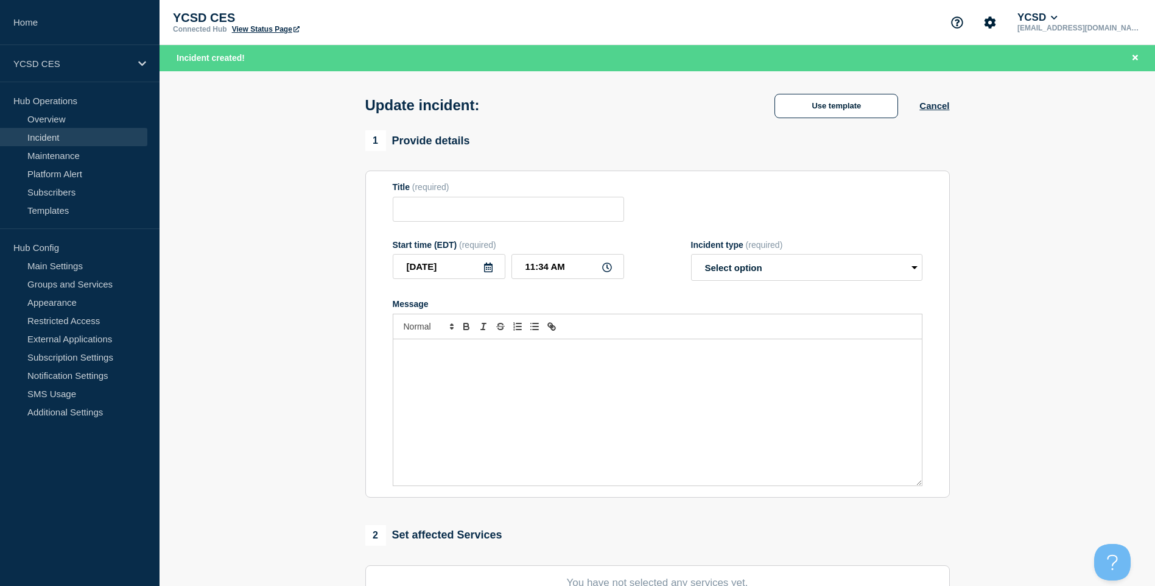
type input "CES Print Outage"
click at [727, 262] on select "Select option Investigating Identified Monitoring Resolved" at bounding box center [806, 267] width 231 height 27
select select "monitoring"
click at [691, 257] on select "Select option Investigating Identified Monitoring Resolved" at bounding box center [806, 267] width 231 height 27
click at [632, 407] on div "Message" at bounding box center [657, 412] width 529 height 146
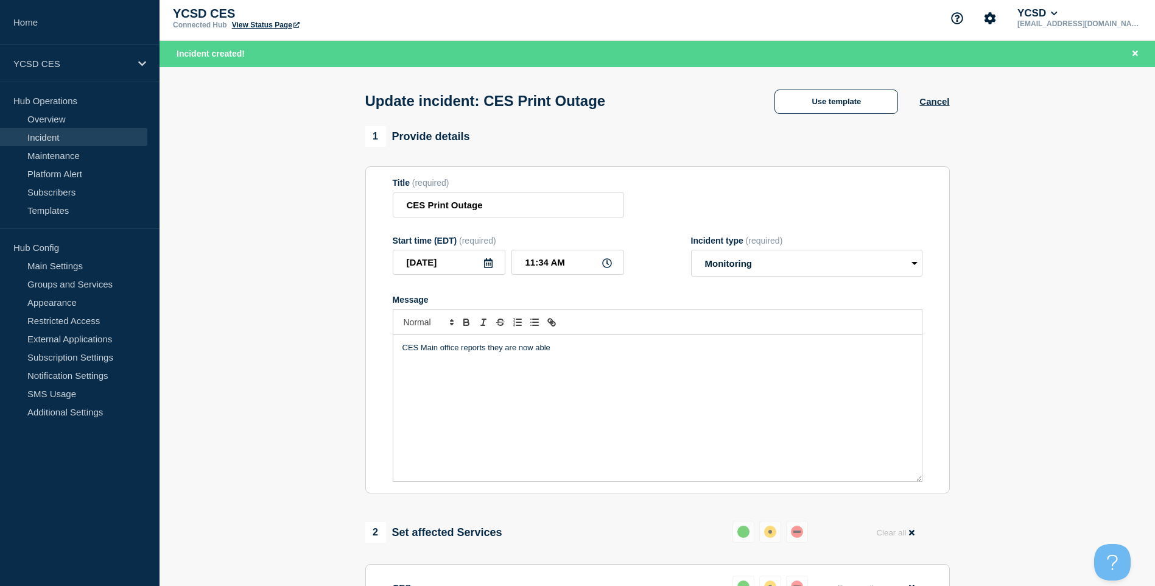
scroll to position [429, 0]
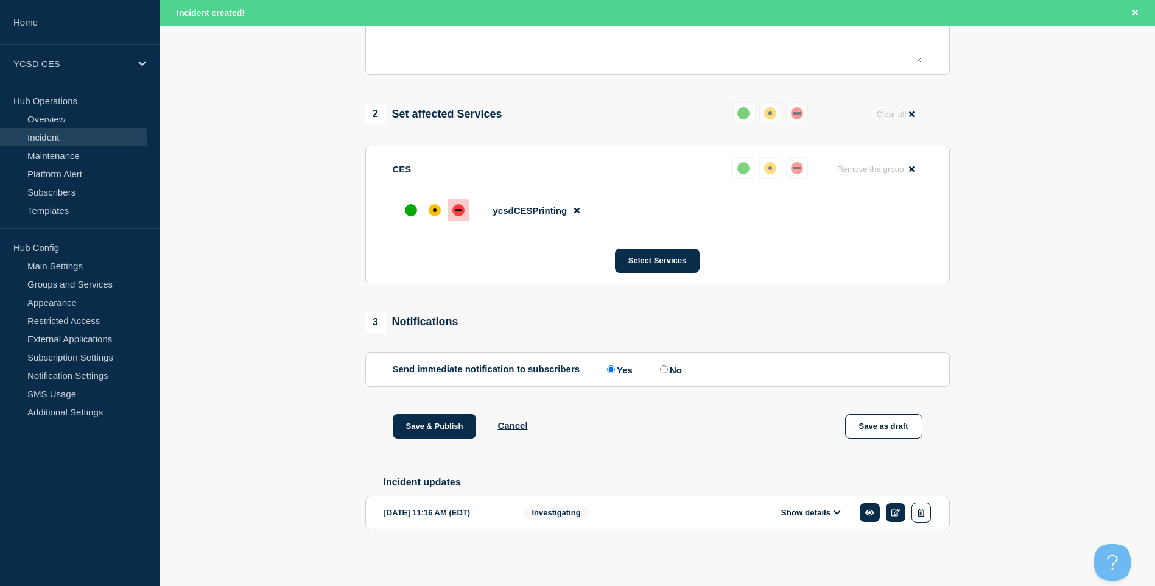
click at [817, 514] on button "Show details" at bounding box center [811, 512] width 67 height 10
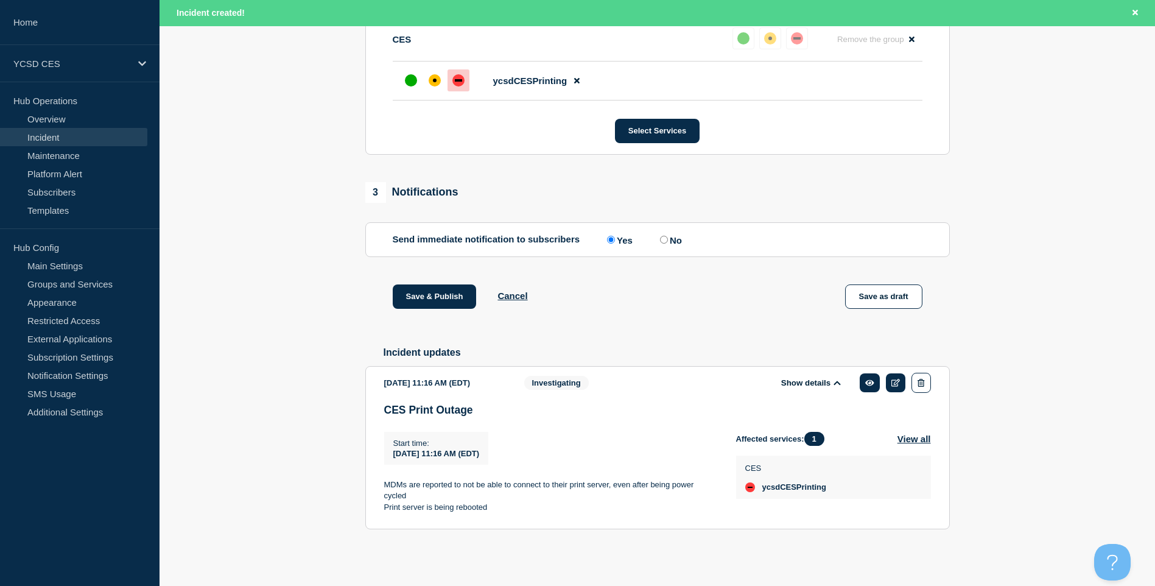
scroll to position [12, 0]
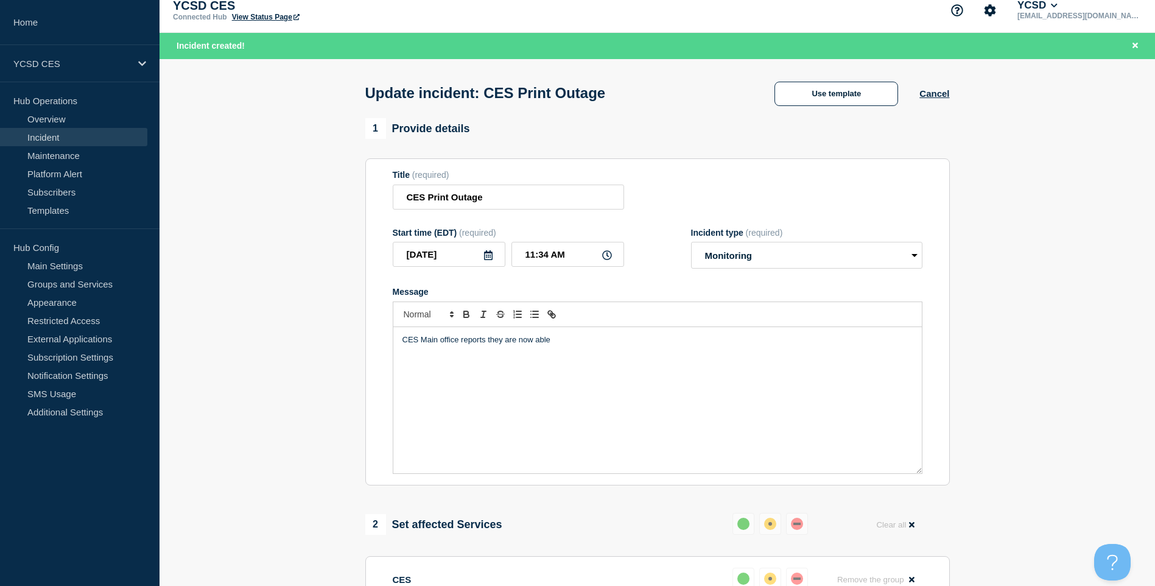
click at [622, 360] on div "CES Main office reports they are now able" at bounding box center [657, 400] width 529 height 146
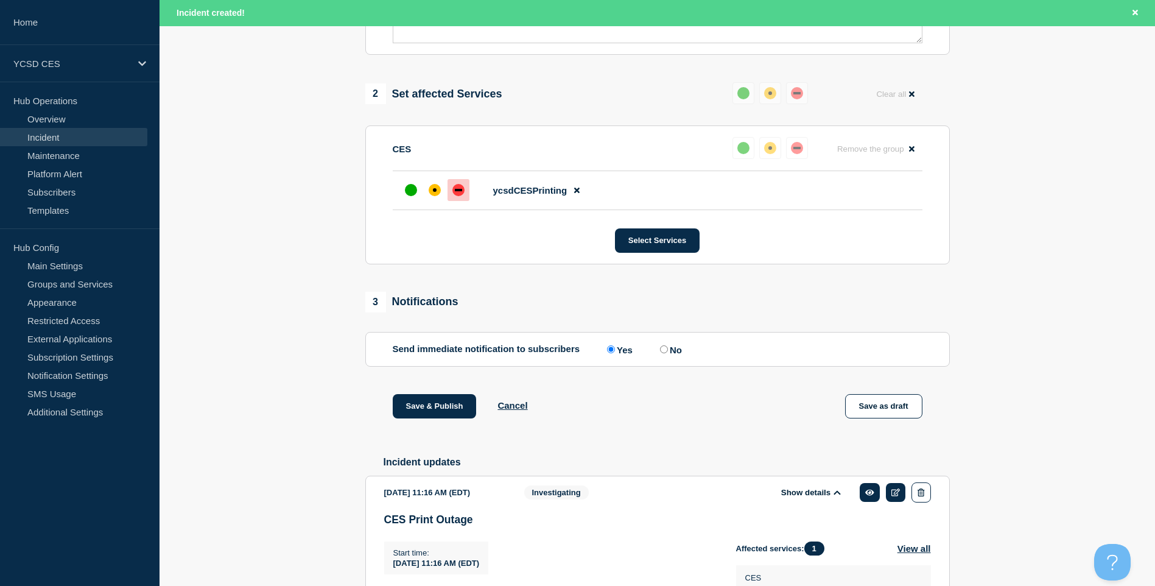
scroll to position [499, 0]
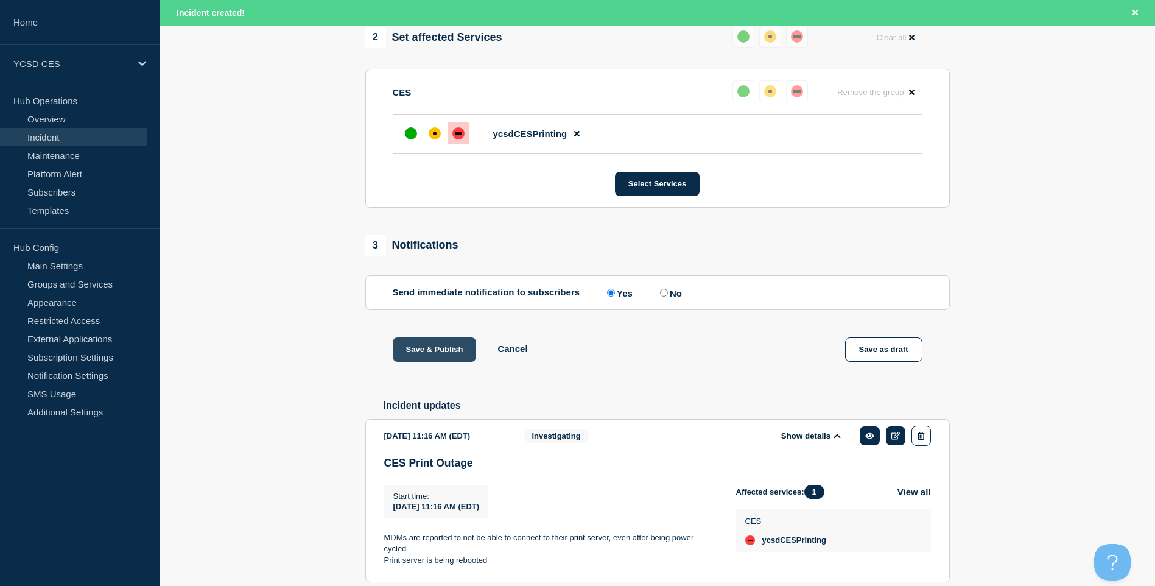
click at [412, 345] on button "Save & Publish" at bounding box center [435, 349] width 84 height 24
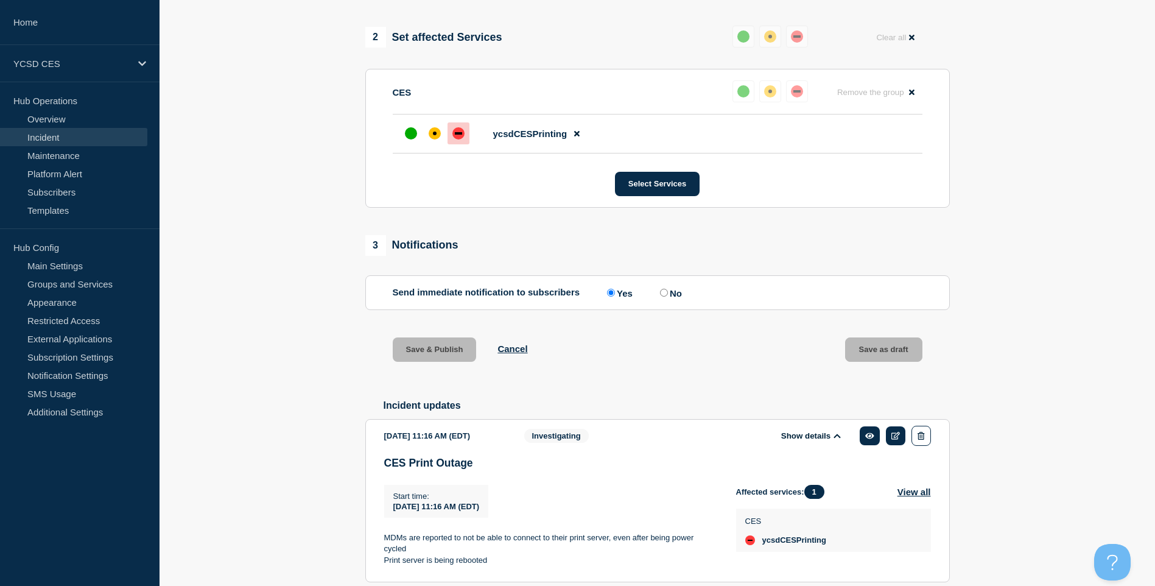
scroll to position [474, 0]
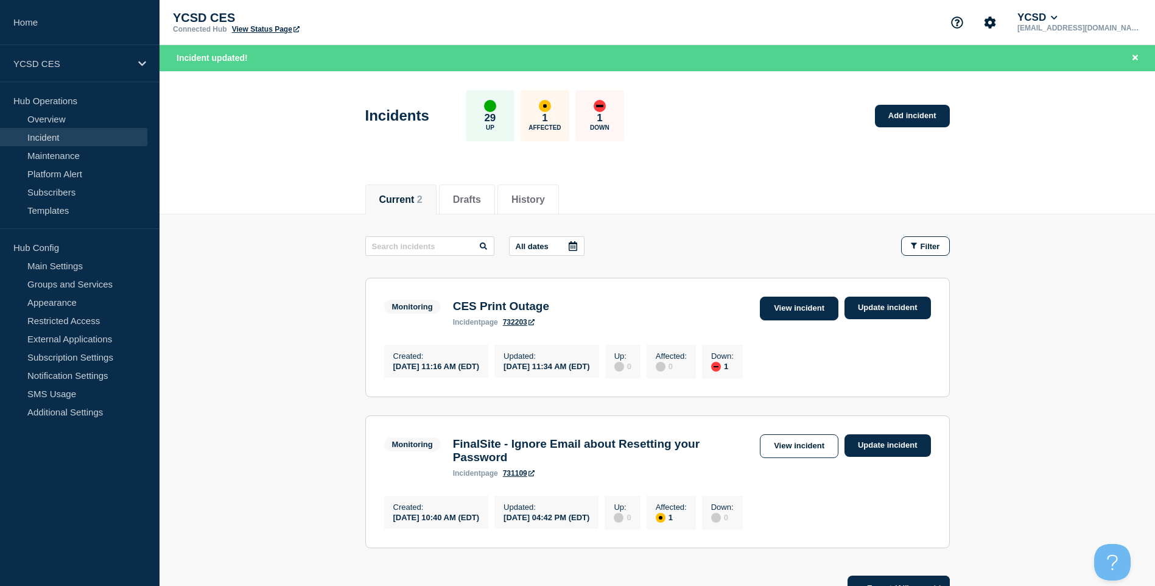
click at [819, 310] on link "View incident" at bounding box center [799, 309] width 79 height 24
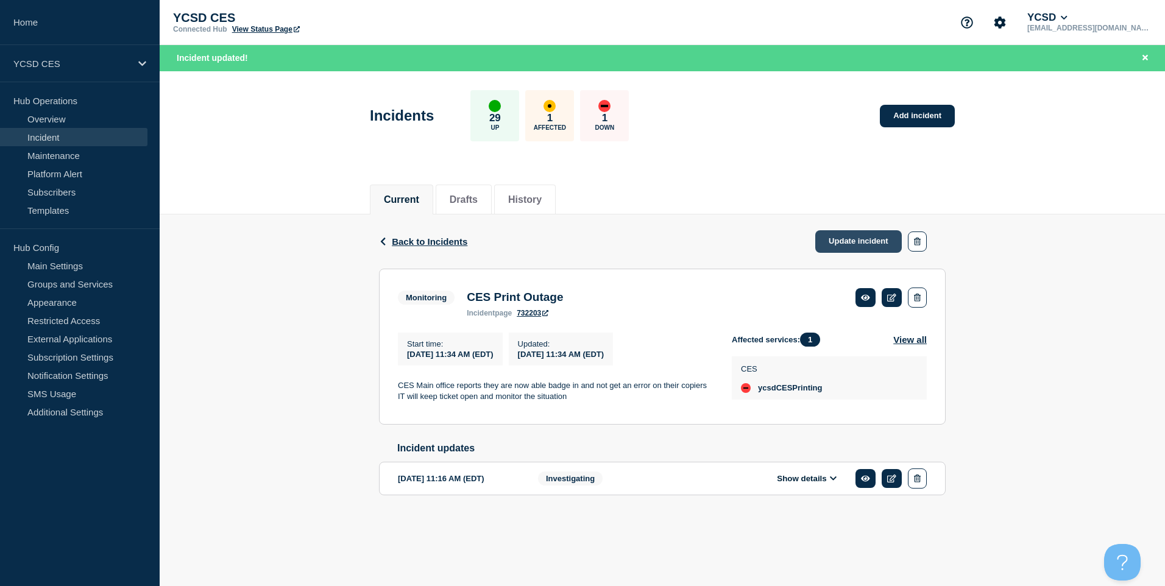
click at [856, 236] on link "Update incident" at bounding box center [858, 241] width 86 height 23
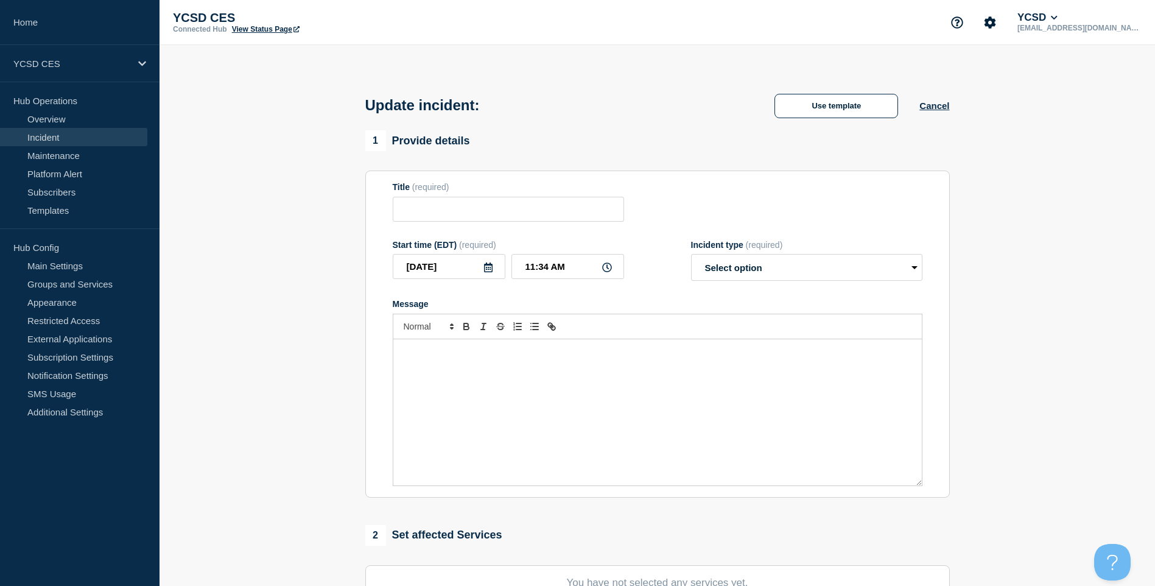
type input "CES Print Outage"
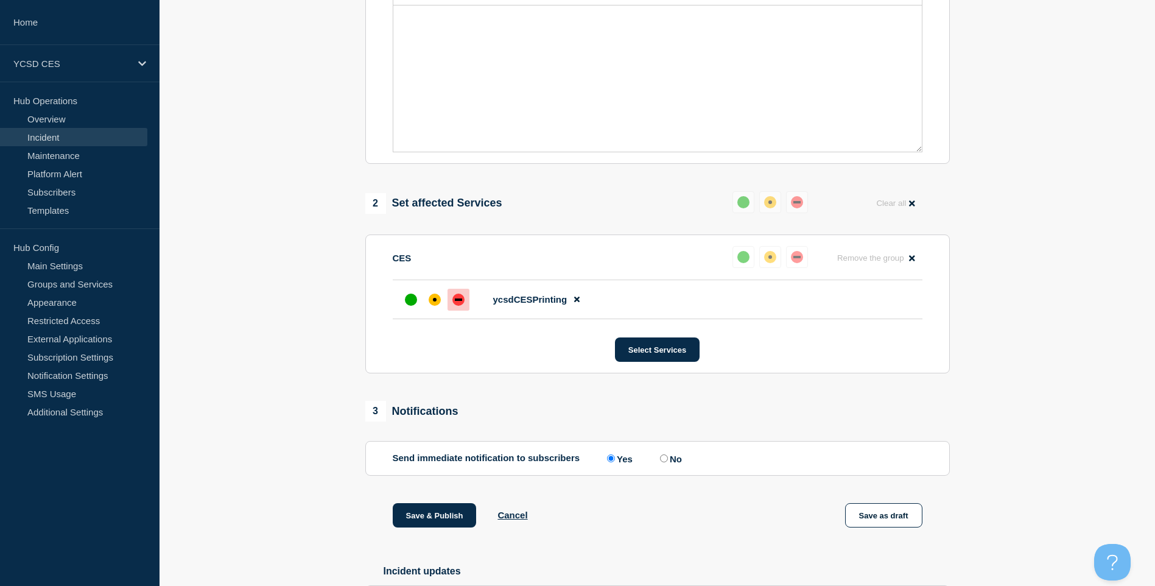
scroll to position [443, 0]
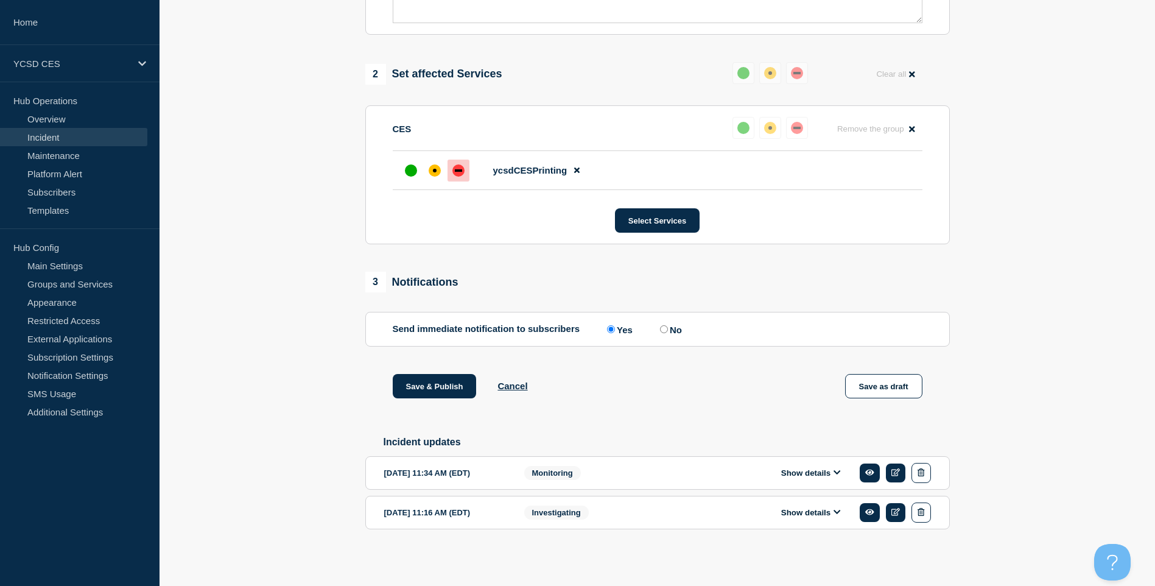
click at [422, 171] on div at bounding box center [434, 171] width 69 height 22
click at [415, 173] on div at bounding box center [411, 171] width 22 height 22
drag, startPoint x: 397, startPoint y: 164, endPoint x: 405, endPoint y: 170, distance: 10.0
click at [404, 170] on li "ycsdCESPrinting" at bounding box center [658, 170] width 530 height 39
click at [406, 171] on div "up" at bounding box center [411, 170] width 12 height 12
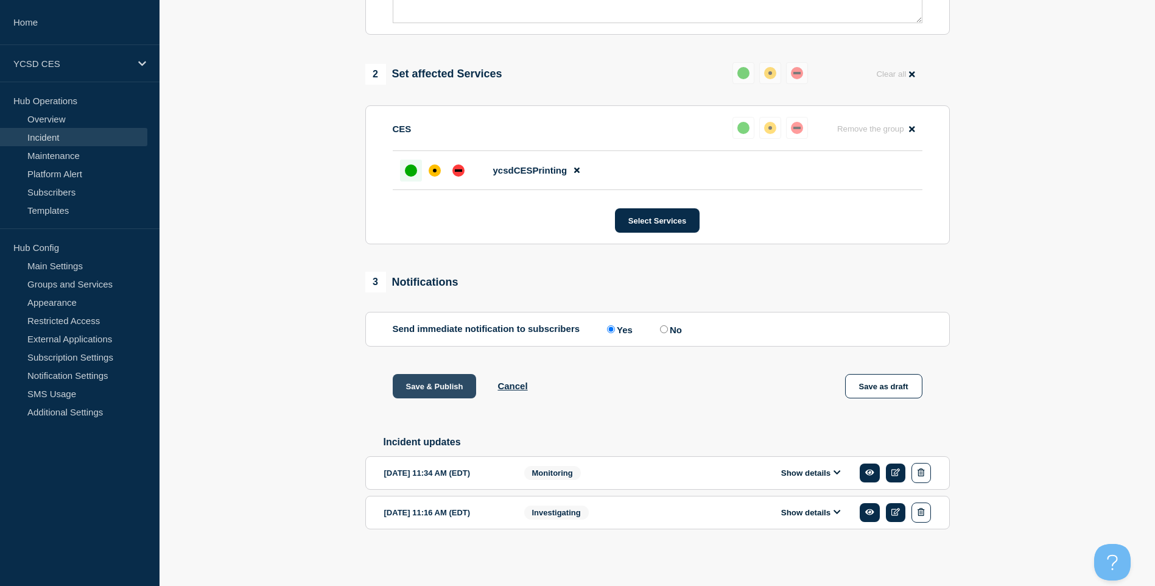
click at [447, 389] on button "Save & Publish" at bounding box center [435, 386] width 84 height 24
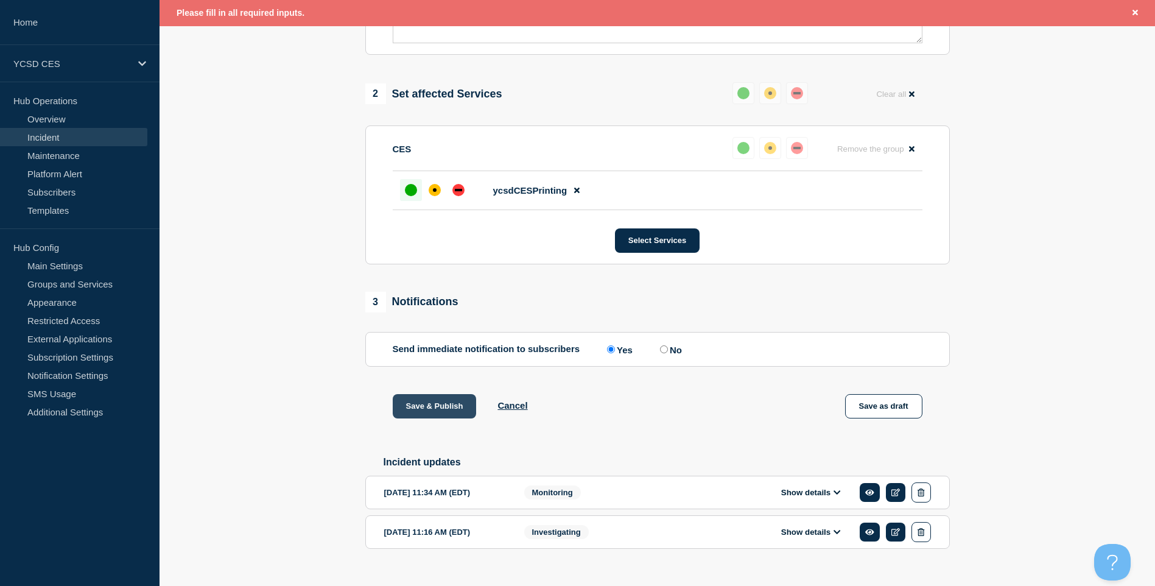
scroll to position [468, 0]
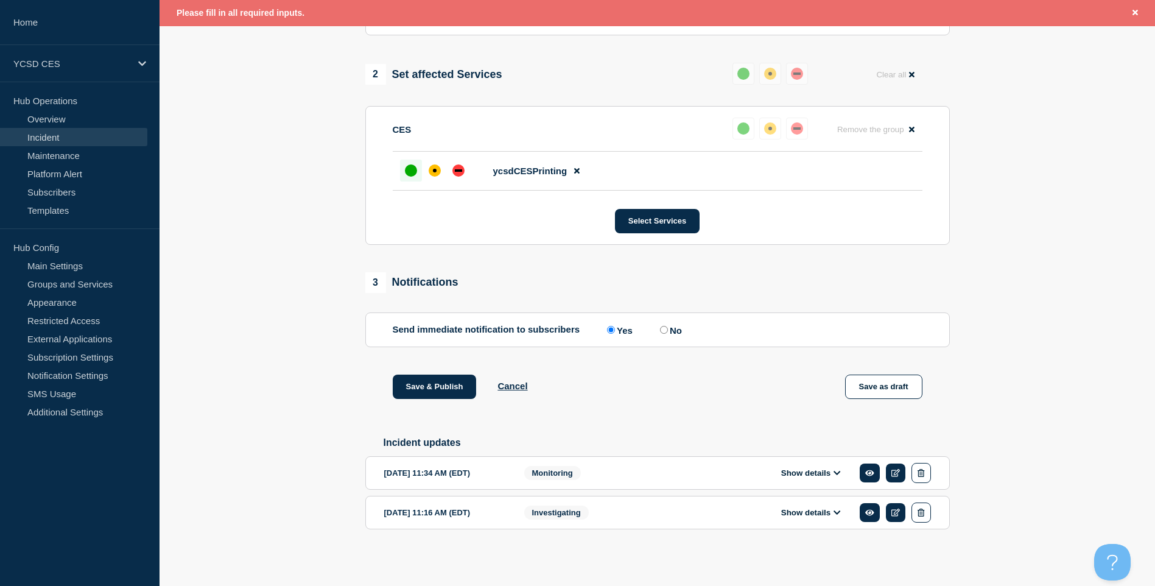
click at [389, 157] on section "CES Reset Remove the group Remove ycsdCESPrinting Select Services" at bounding box center [657, 175] width 585 height 139
click at [399, 164] on li "ycsdCESPrinting" at bounding box center [658, 171] width 530 height 39
click at [412, 168] on div "up" at bounding box center [411, 170] width 12 height 12
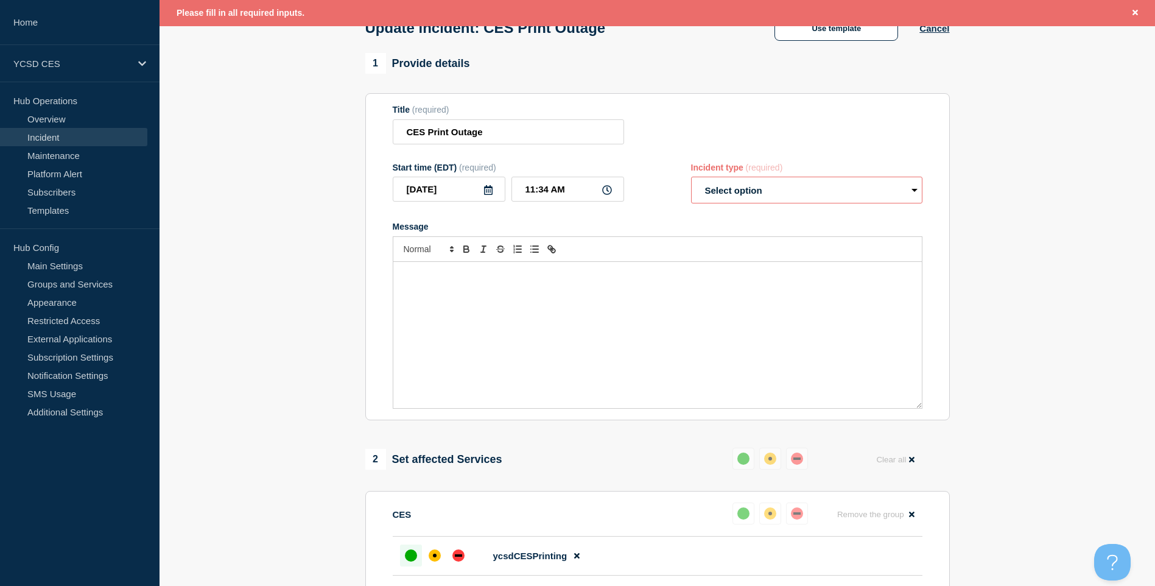
scroll to position [0, 0]
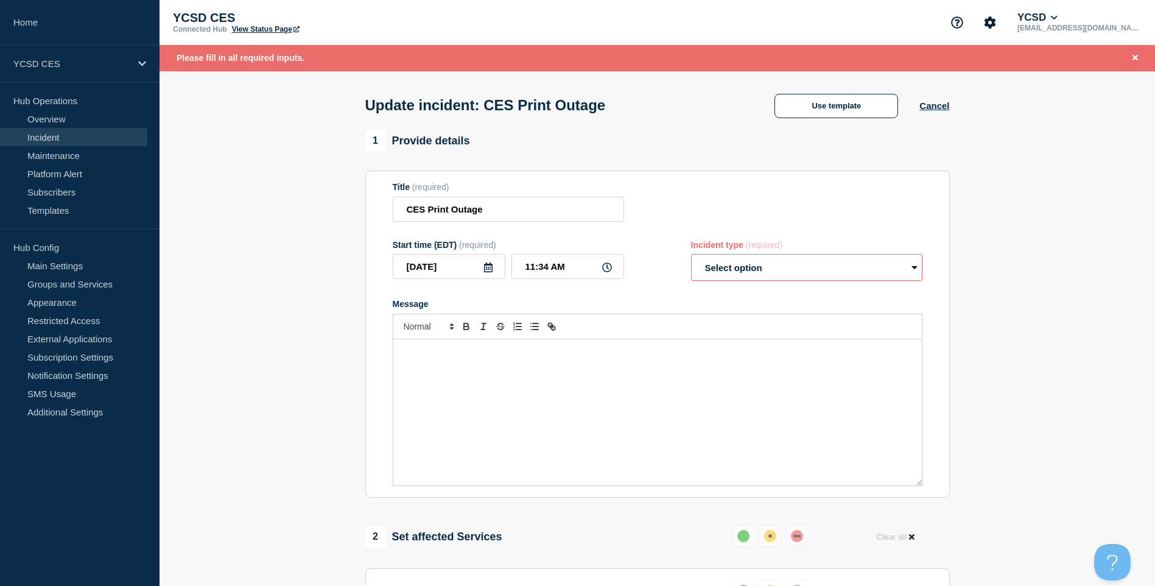
click at [738, 271] on select "Select option Investigating Identified Monitoring Resolved" at bounding box center [806, 267] width 231 height 27
select select "monitoring"
click at [691, 257] on select "Select option Investigating Identified Monitoring Resolved" at bounding box center [806, 267] width 231 height 27
click at [622, 382] on div "Message" at bounding box center [657, 412] width 529 height 146
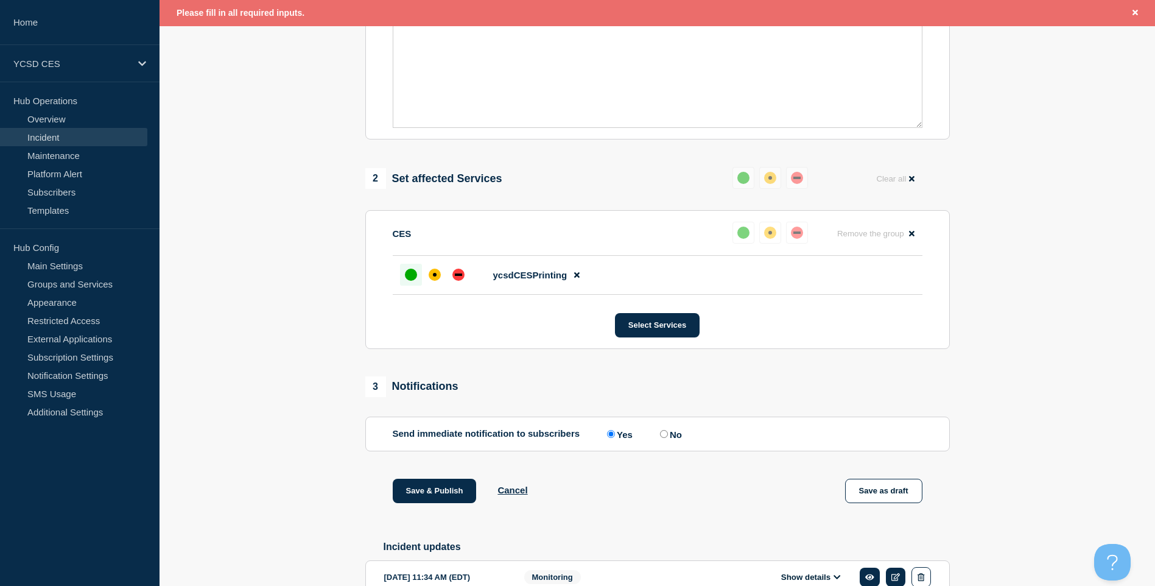
scroll to position [468, 0]
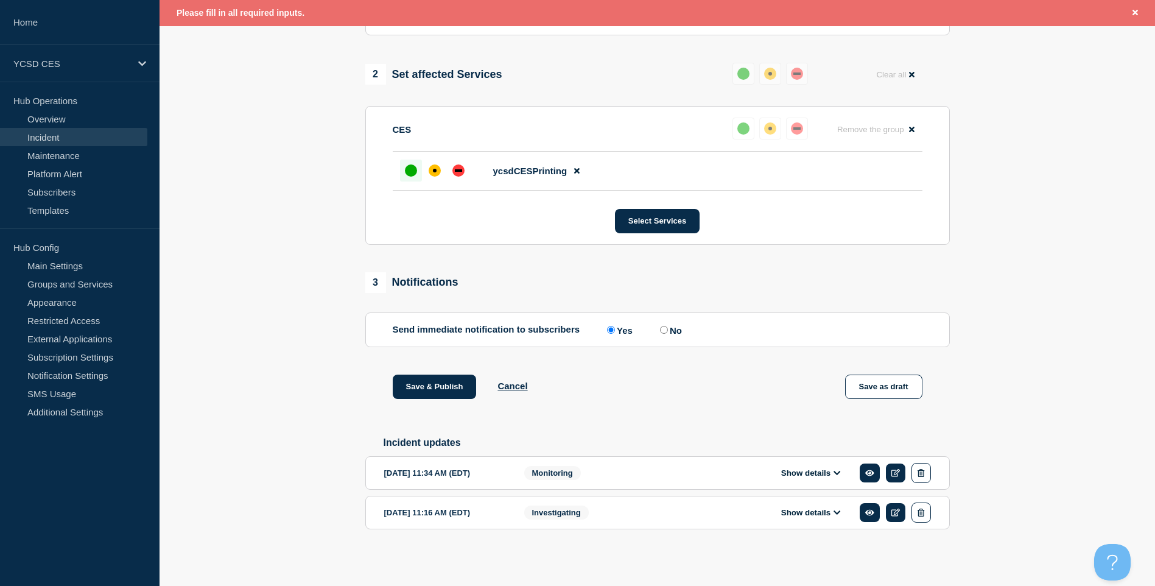
click at [805, 479] on div "Show details" at bounding box center [814, 473] width 233 height 20
click at [809, 474] on button "Show details" at bounding box center [811, 473] width 67 height 10
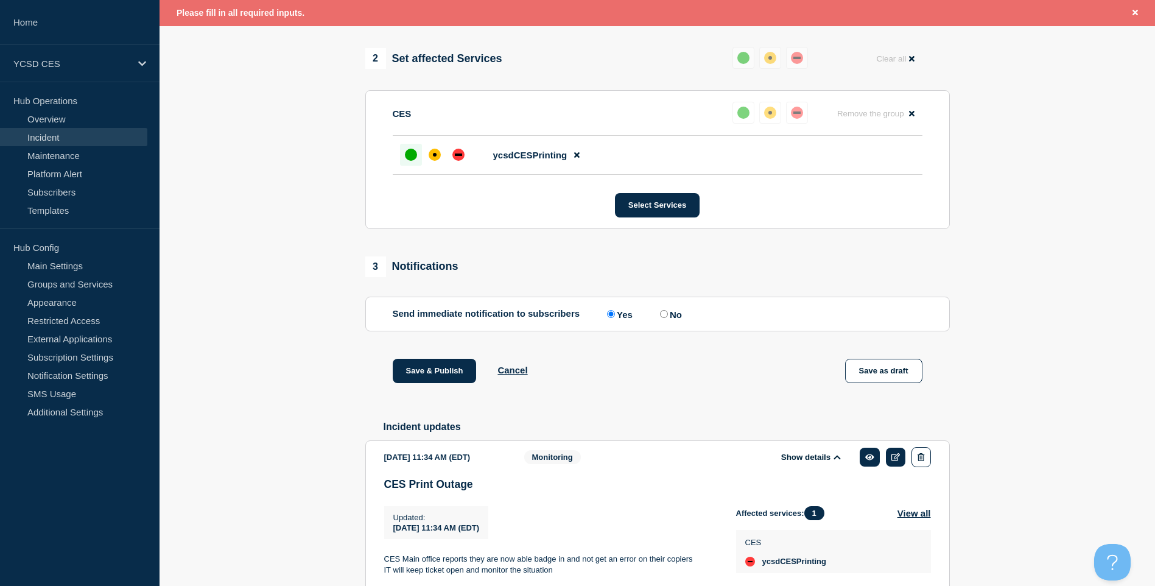
scroll to position [591, 0]
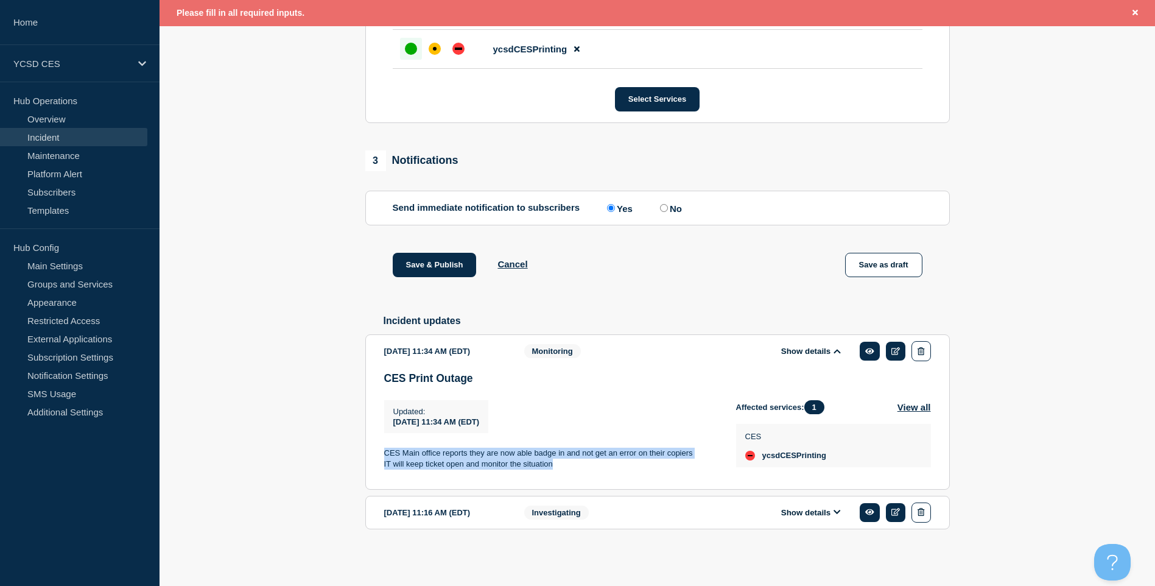
drag, startPoint x: 572, startPoint y: 464, endPoint x: 373, endPoint y: 442, distance: 200.3
click at [373, 442] on section "2025-10-10 11:34 AM (EDT) Show details Monitoring CES Print Outage Updated : 20…" at bounding box center [657, 411] width 585 height 155
copy div "CES Main office reports they are now able badge in and not get an error on thei…"
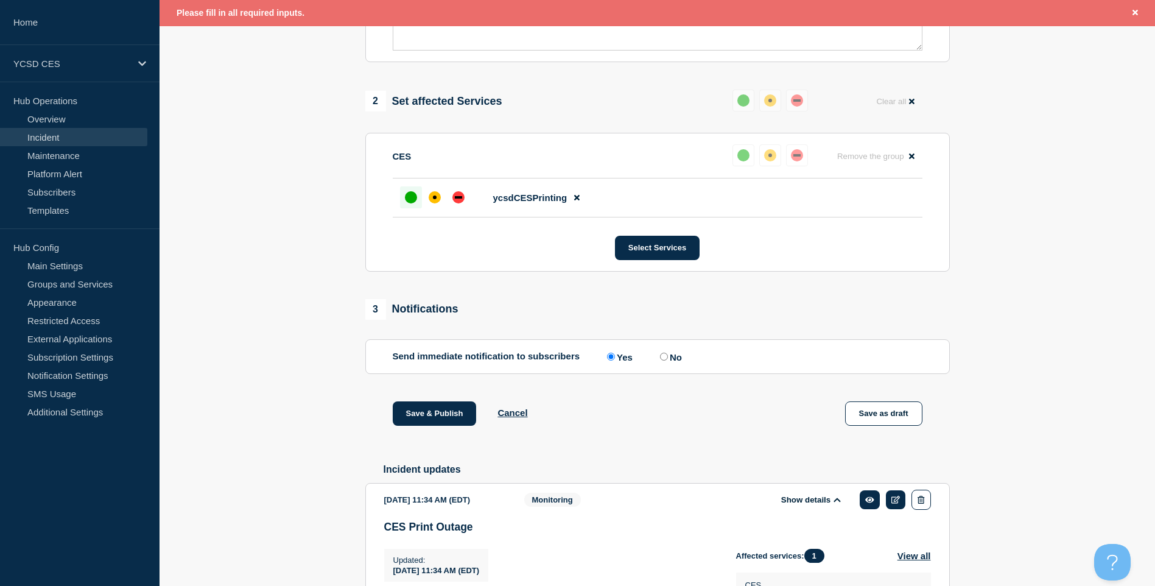
scroll to position [165, 0]
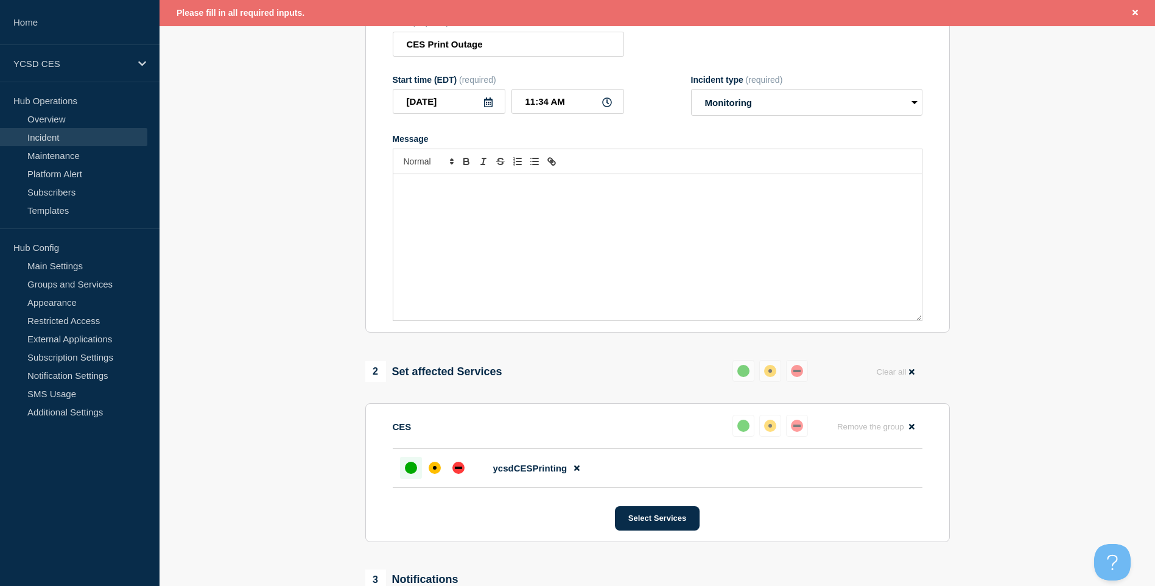
click at [543, 276] on div "Message" at bounding box center [657, 247] width 529 height 146
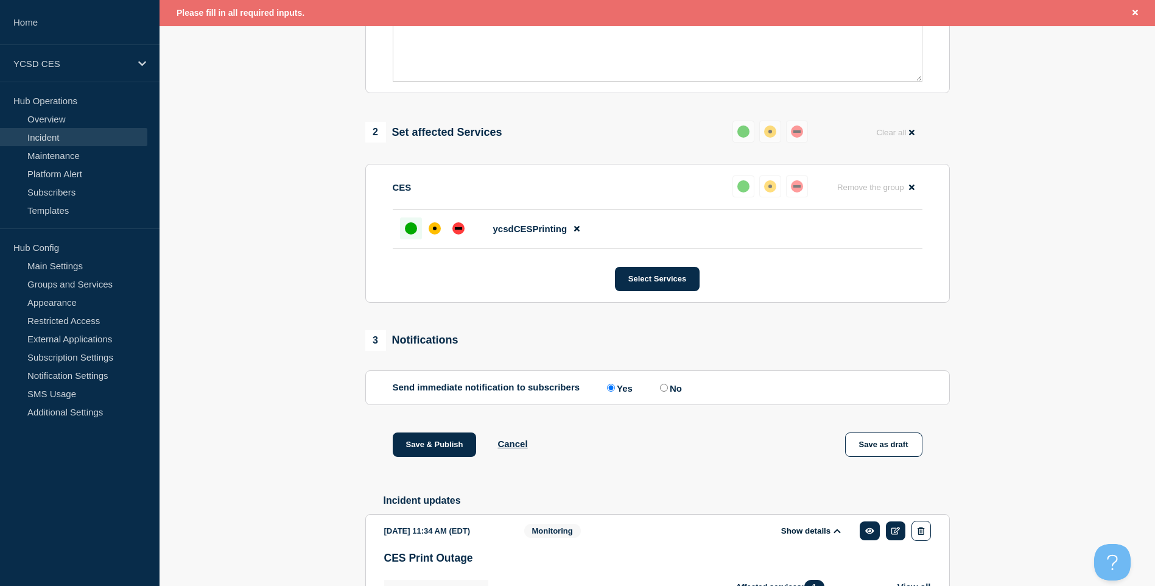
scroll to position [591, 0]
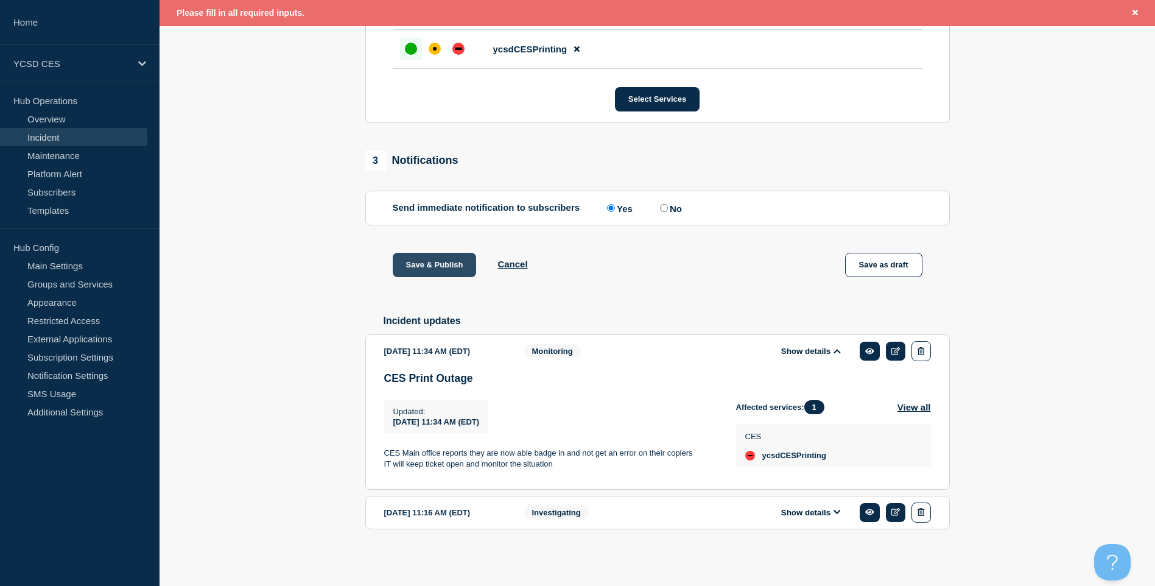
click at [439, 265] on button "Save & Publish" at bounding box center [435, 265] width 84 height 24
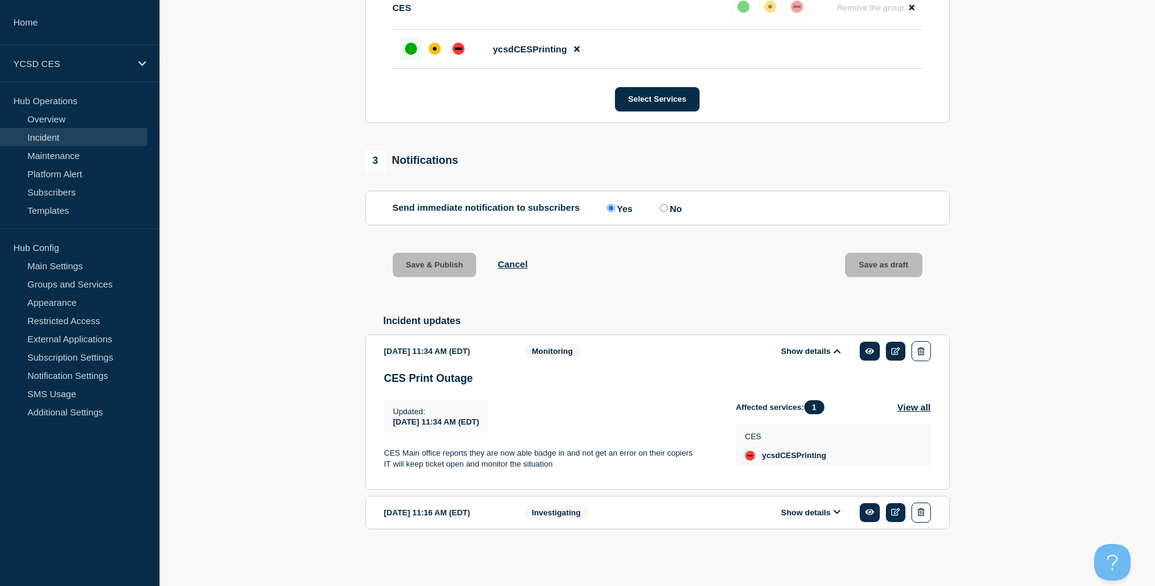
scroll to position [565, 0]
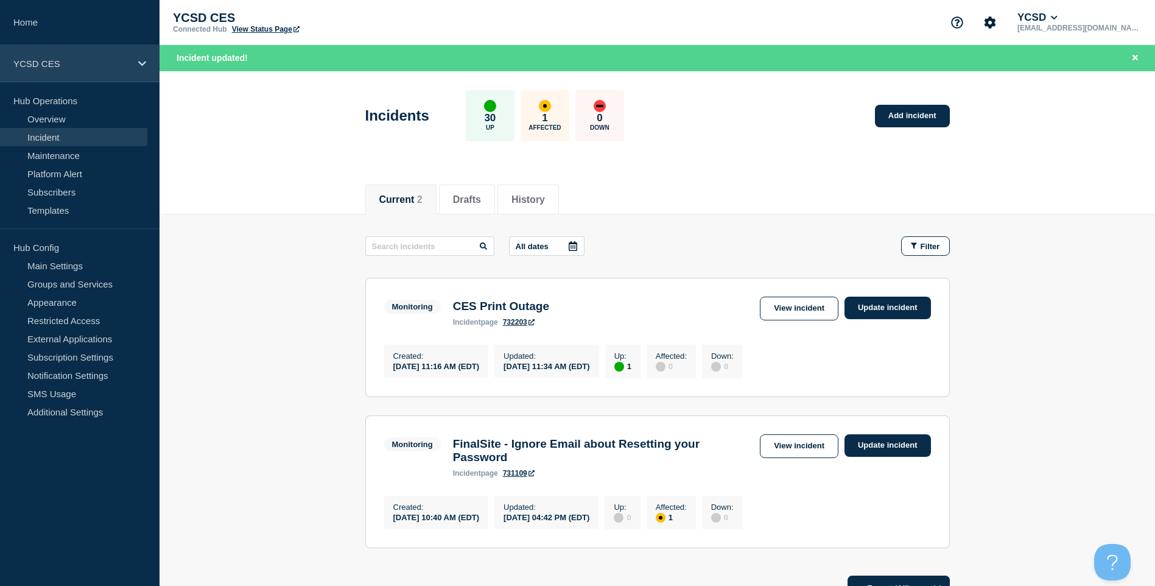
click at [102, 52] on div "YCSD CES" at bounding box center [80, 63] width 160 height 37
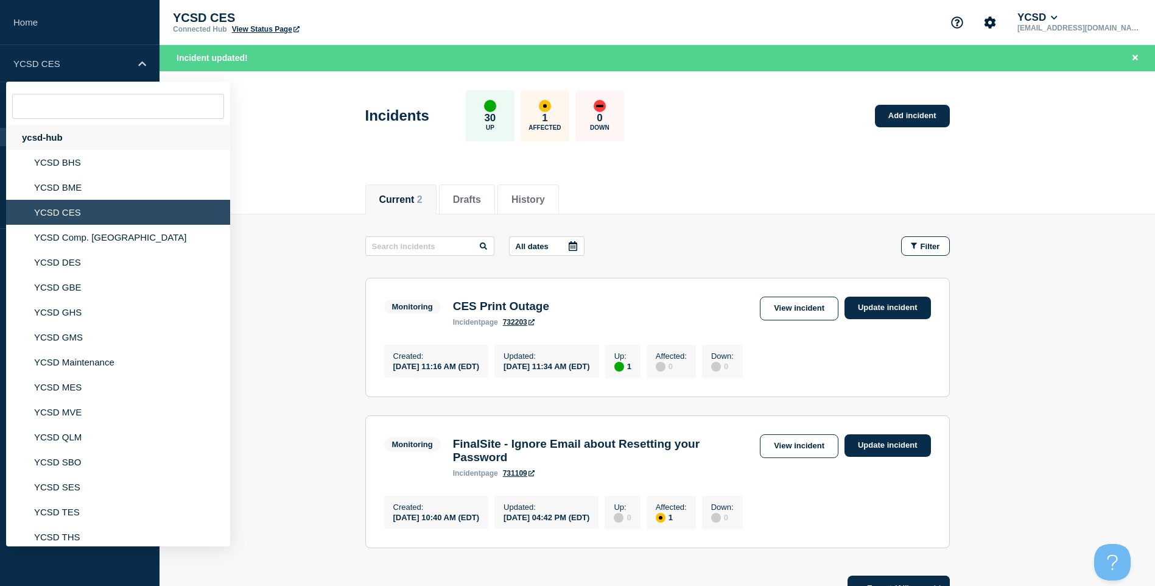
click at [103, 133] on div "ycsd-hub" at bounding box center [118, 137] width 224 height 25
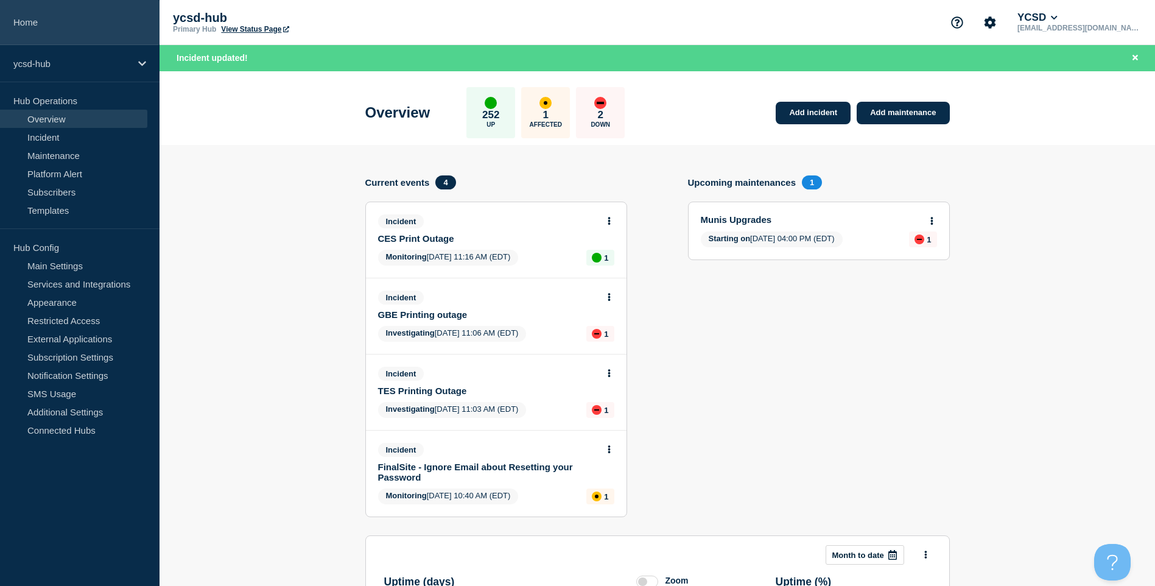
click at [45, 33] on link "Home" at bounding box center [80, 22] width 160 height 45
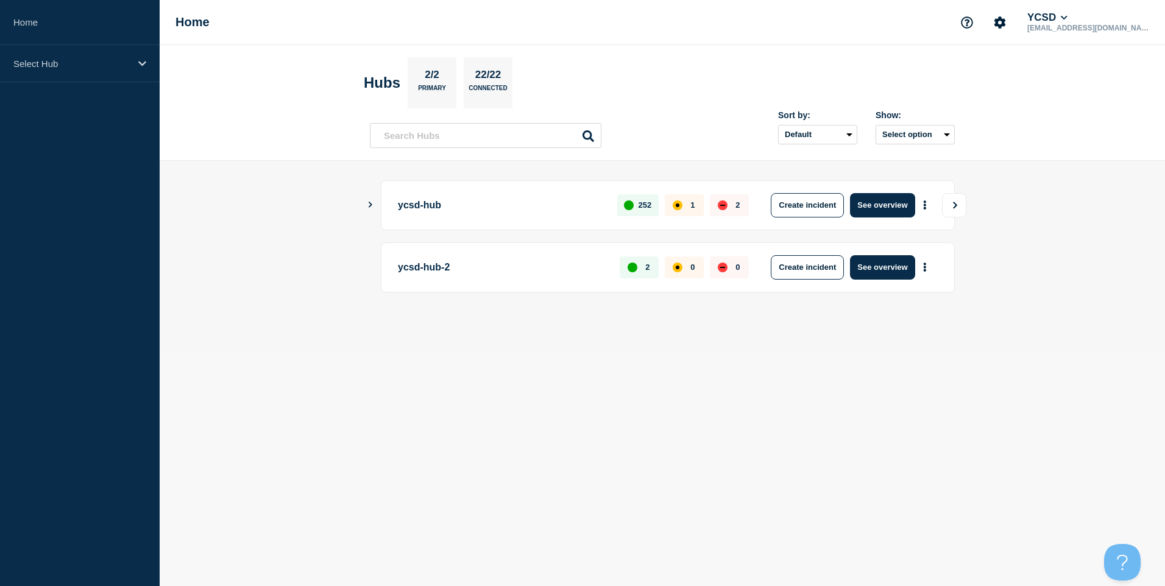
click at [953, 208] on icon "View" at bounding box center [955, 205] width 8 height 7
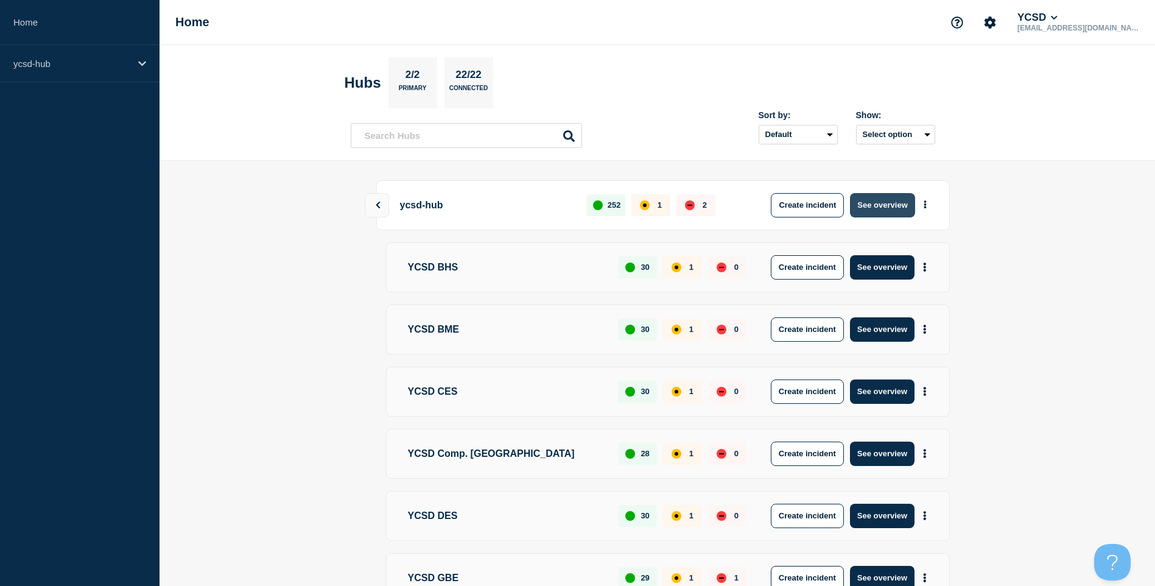
click at [892, 204] on button "See overview" at bounding box center [882, 205] width 65 height 24
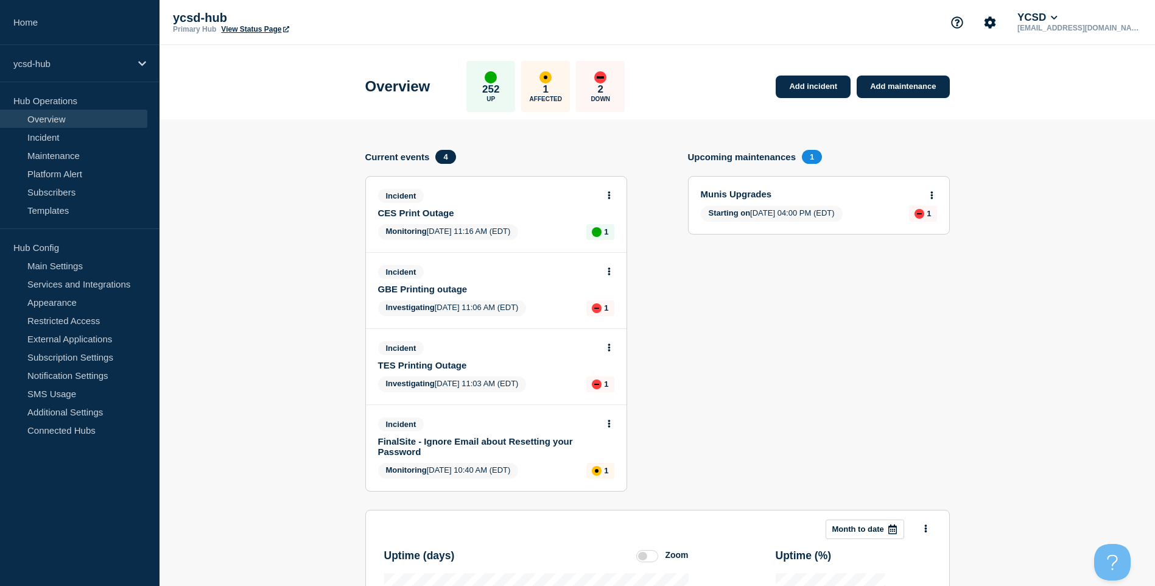
click at [614, 353] on button at bounding box center [609, 348] width 10 height 10
click at [619, 397] on link "Update incident" at bounding box center [608, 393] width 59 height 10
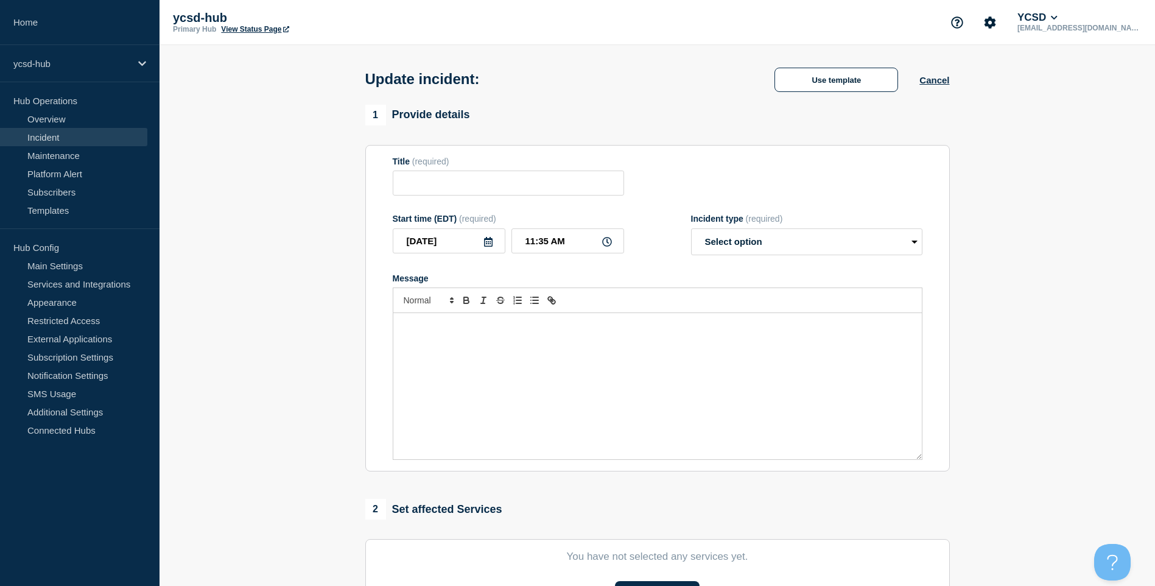
type input "TES Printing Outage"
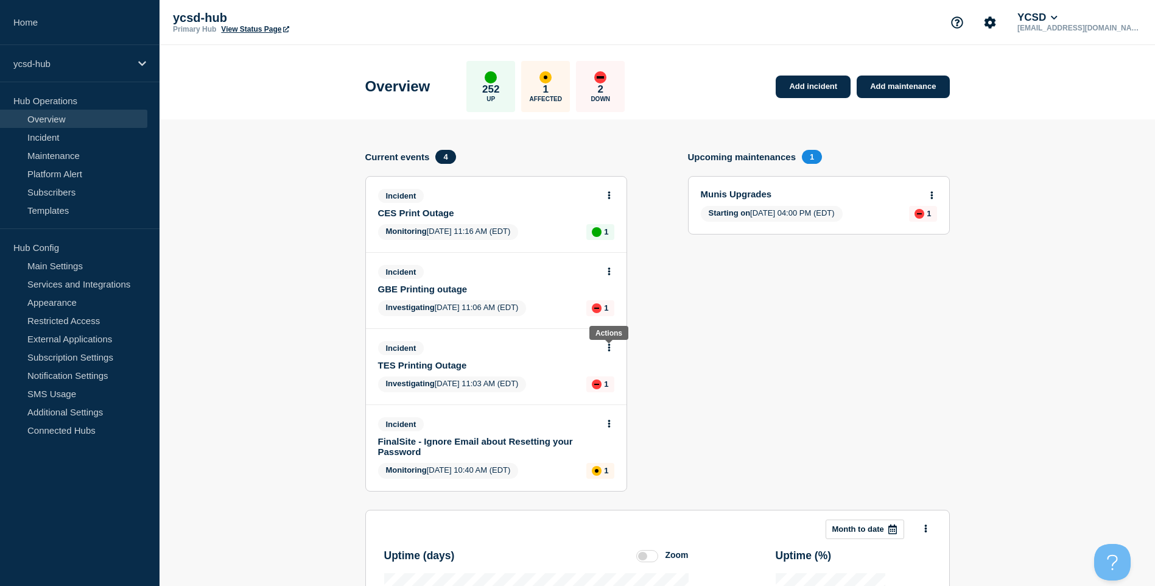
click at [610, 350] on icon at bounding box center [609, 348] width 2 height 8
drag, startPoint x: 506, startPoint y: 371, endPoint x: 395, endPoint y: 365, distance: 111.6
click at [395, 365] on div "Incident TES Printing Outage Investigating 2025-10-10 11:03 AM (EDT) 1" at bounding box center [496, 367] width 261 height 76
click at [767, 365] on section "Upcoming maintenances 1 Munis Upgrades Starting on 2025-10-10 04:00 PM (EDT) 1" at bounding box center [819, 330] width 262 height 360
click at [603, 344] on div "Incident" at bounding box center [491, 348] width 226 height 14
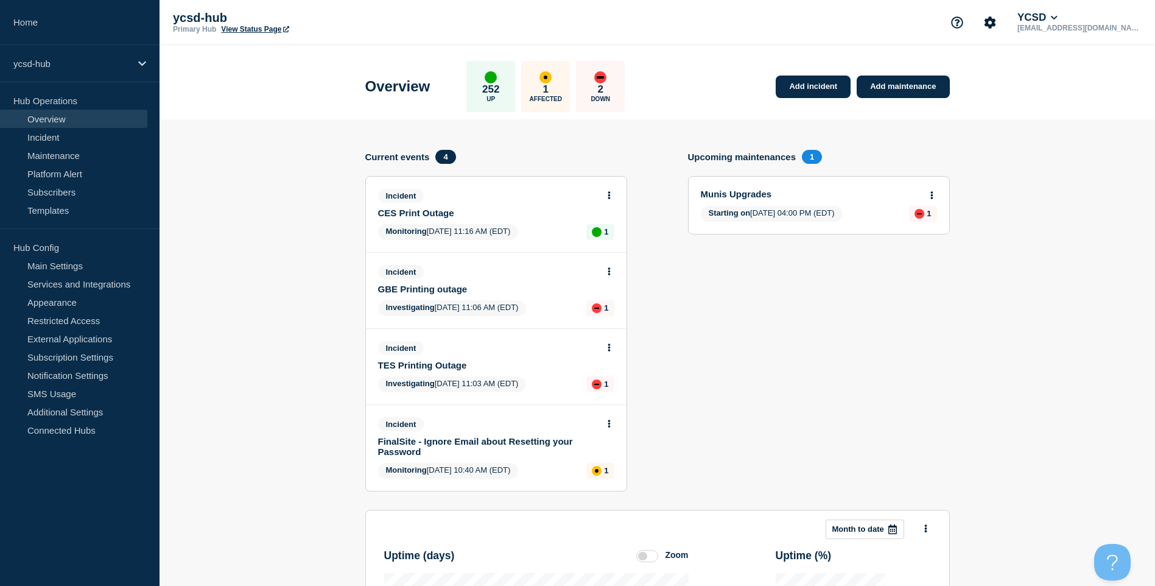
click at [614, 347] on div "Incident TES Printing Outage Investigating 2025-10-10 11:03 AM (EDT) 1" at bounding box center [496, 367] width 261 height 76
click at [608, 347] on icon at bounding box center [609, 348] width 3 height 8
click at [624, 379] on link "View incident" at bounding box center [604, 377] width 50 height 10
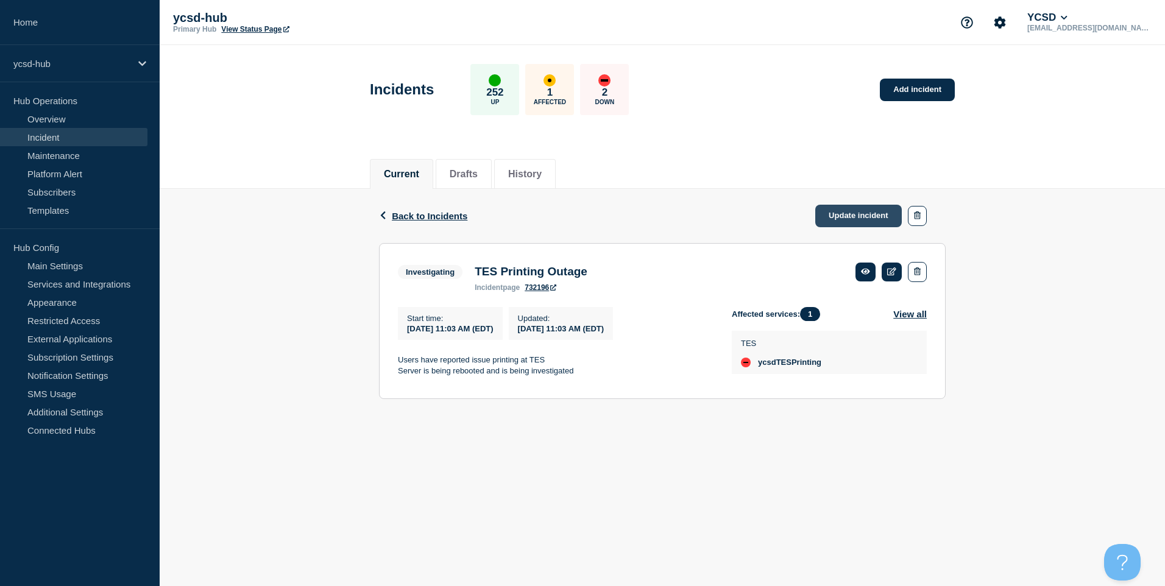
click at [867, 213] on link "Update incident" at bounding box center [858, 216] width 86 height 23
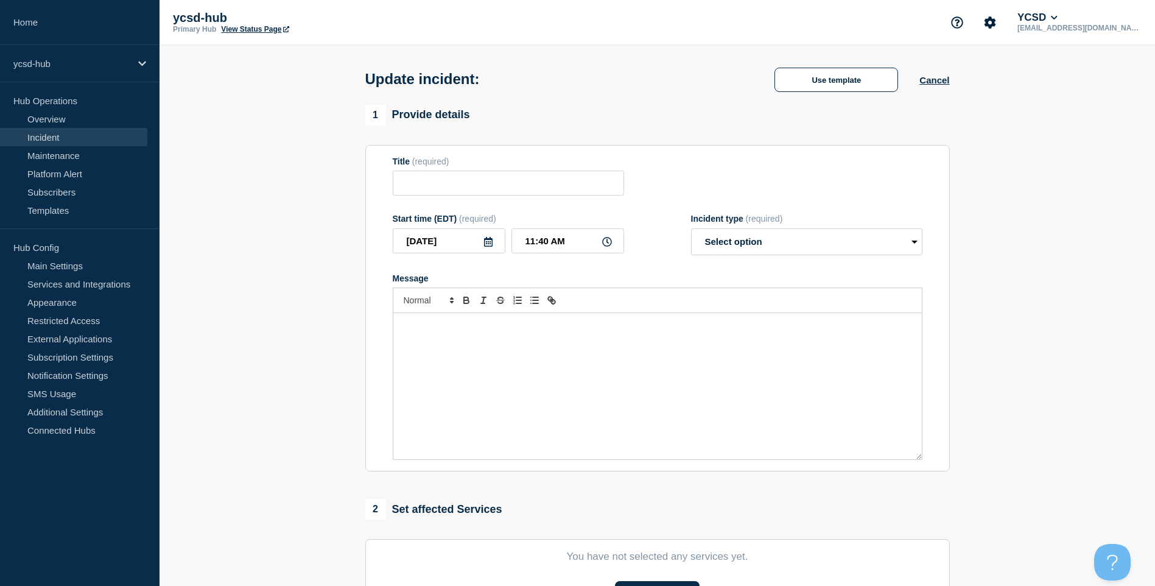
type input "TES Printing Outage"
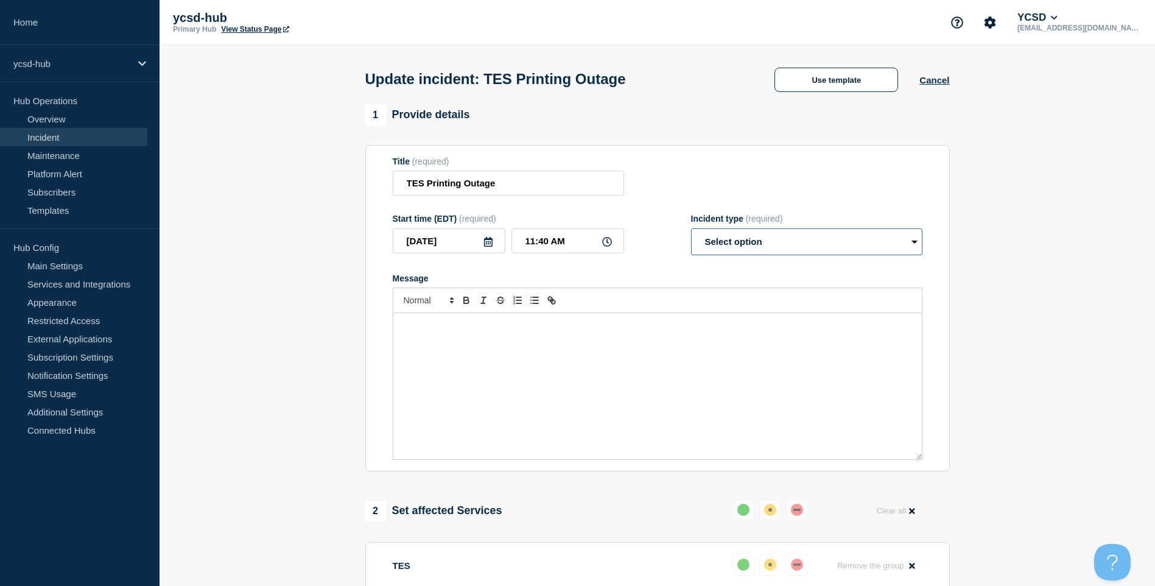
click at [752, 255] on select "Select option Investigating Identified Monitoring Resolved" at bounding box center [806, 241] width 231 height 27
select select "monitoring"
click at [691, 231] on select "Select option Investigating Identified Monitoring Resolved" at bounding box center [806, 241] width 231 height 27
click at [619, 344] on div "Message" at bounding box center [657, 386] width 529 height 146
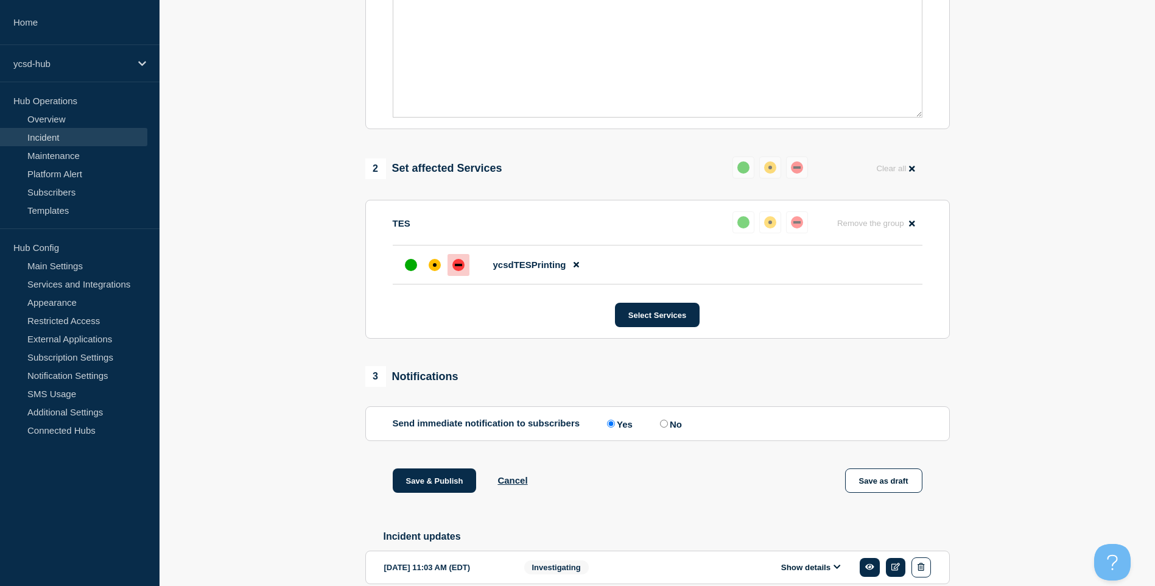
scroll to position [403, 0]
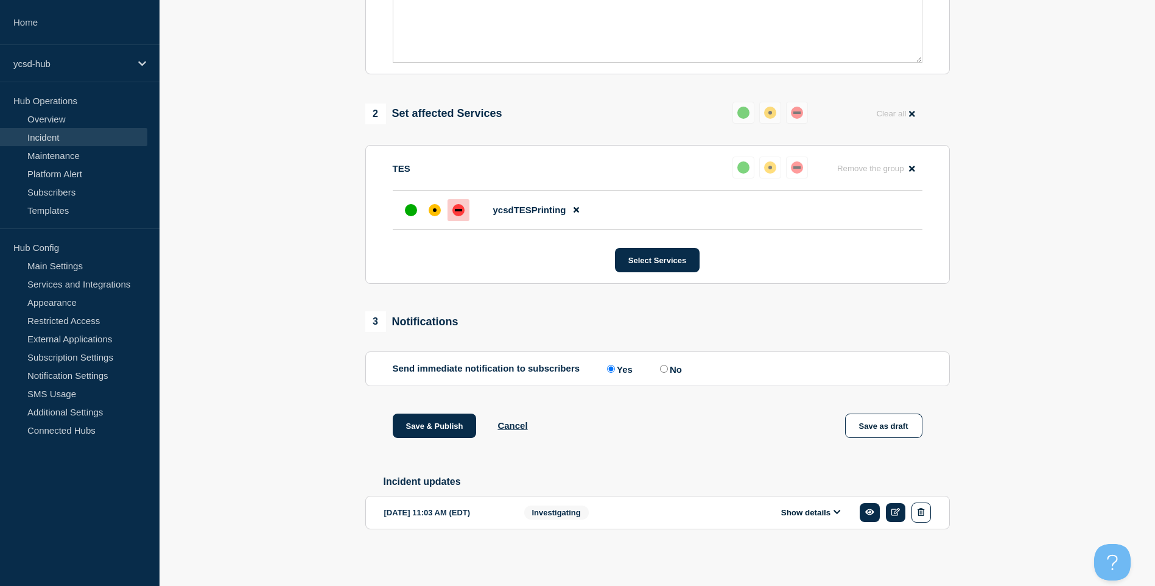
click at [395, 210] on li "ycsdTESPrinting" at bounding box center [658, 210] width 530 height 39
click at [415, 213] on div at bounding box center [411, 210] width 22 height 22
click at [459, 421] on button "Save & Publish" at bounding box center [435, 426] width 84 height 24
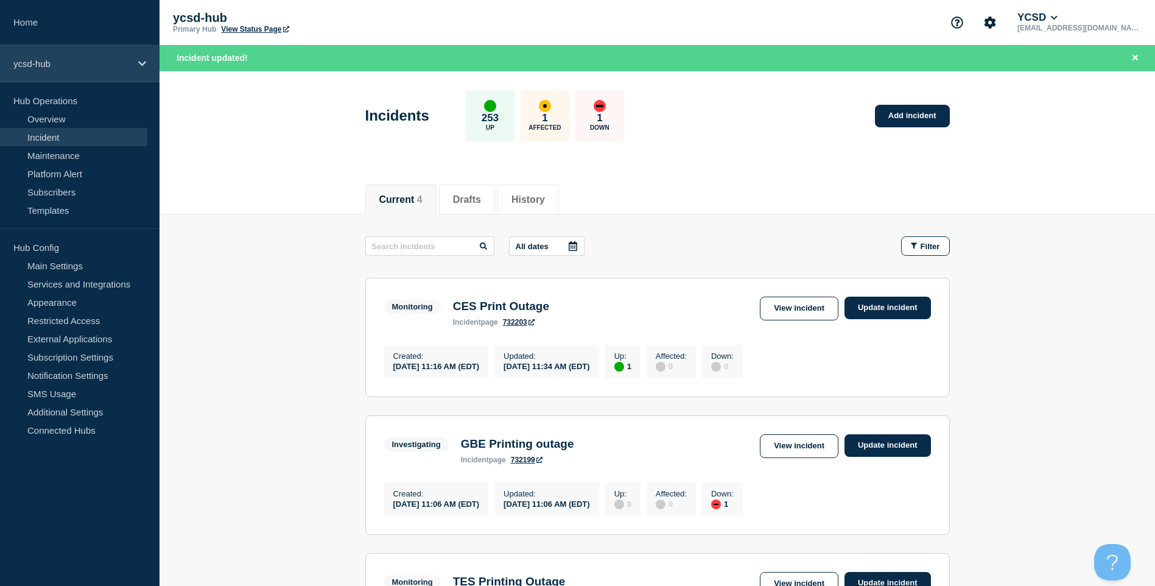
click at [101, 62] on p "ycsd-hub" at bounding box center [71, 63] width 117 height 10
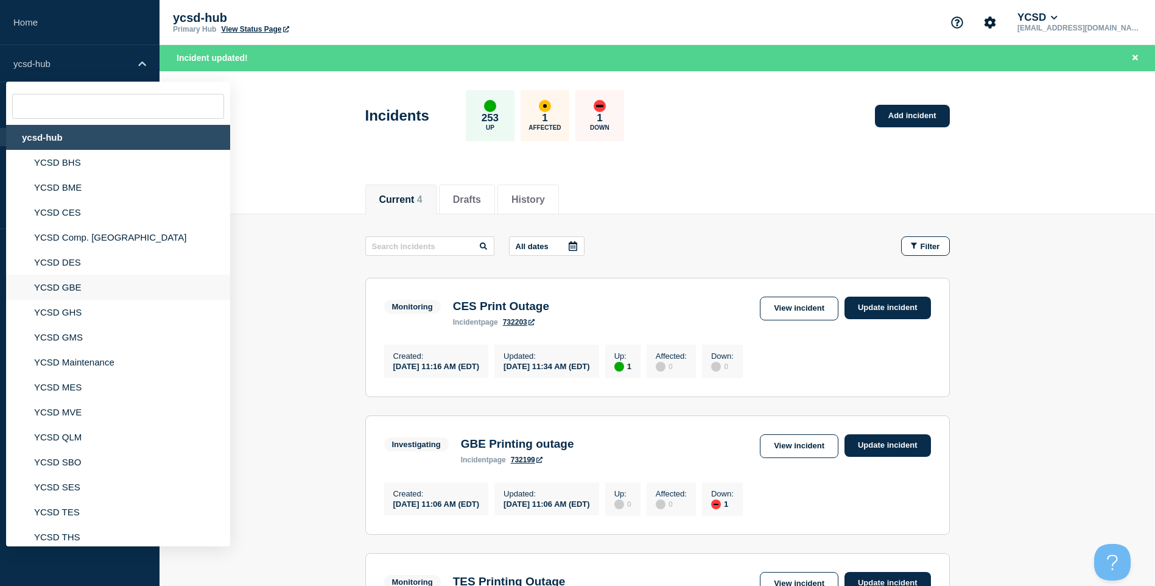
click at [105, 285] on li "YCSD GBE" at bounding box center [118, 287] width 224 height 25
